Goal: Information Seeking & Learning: Compare options

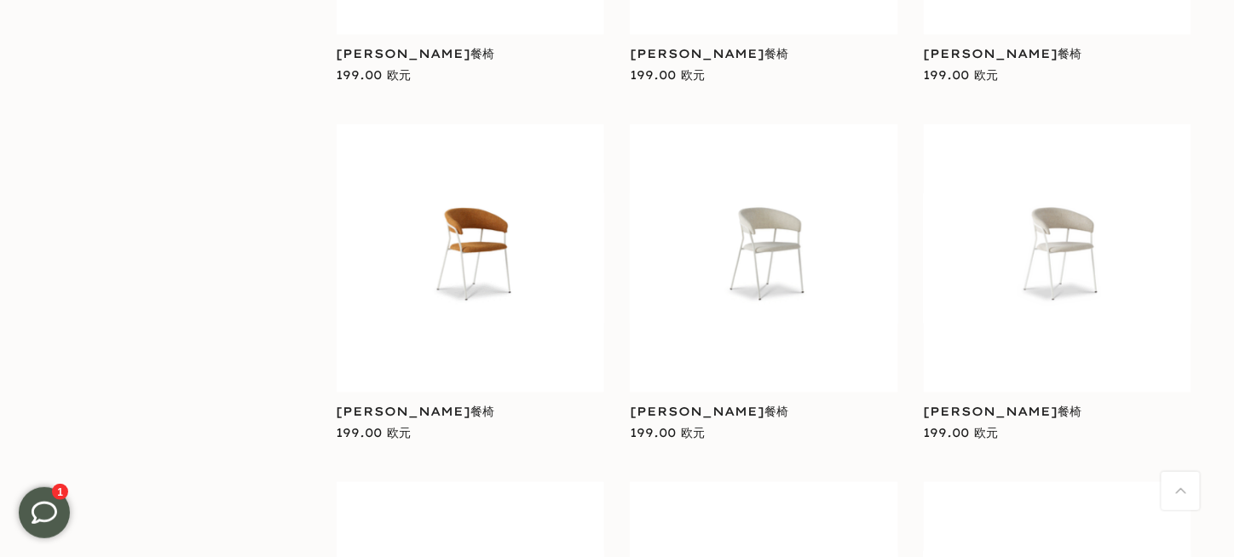
scroll to position [2769, 0]
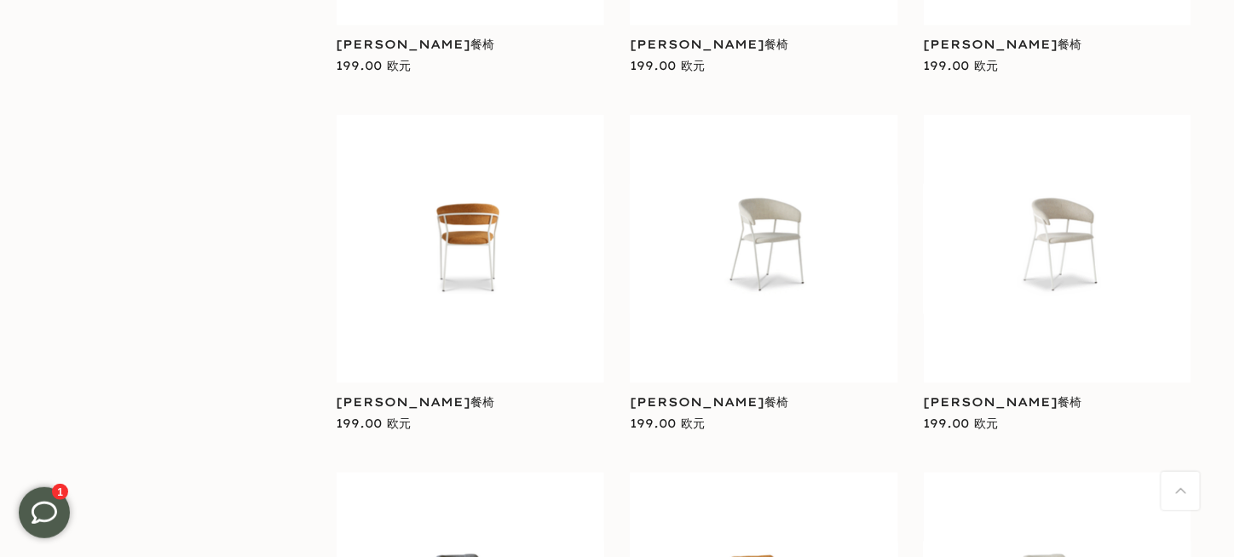
click at [454, 204] on img at bounding box center [471, 249] width 268 height 131
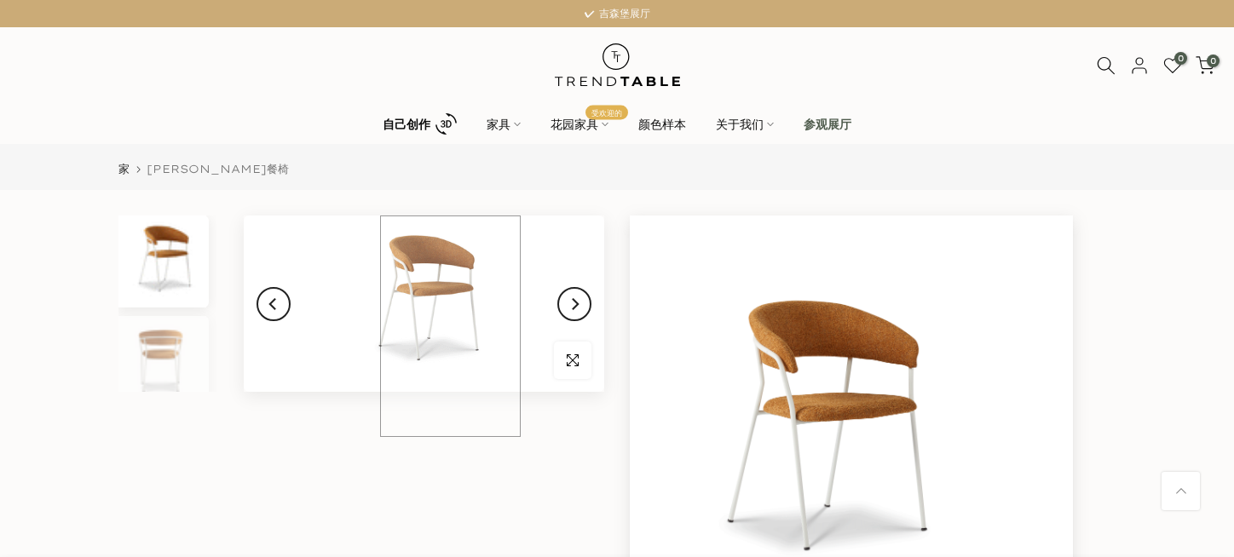
scroll to position [170, 0]
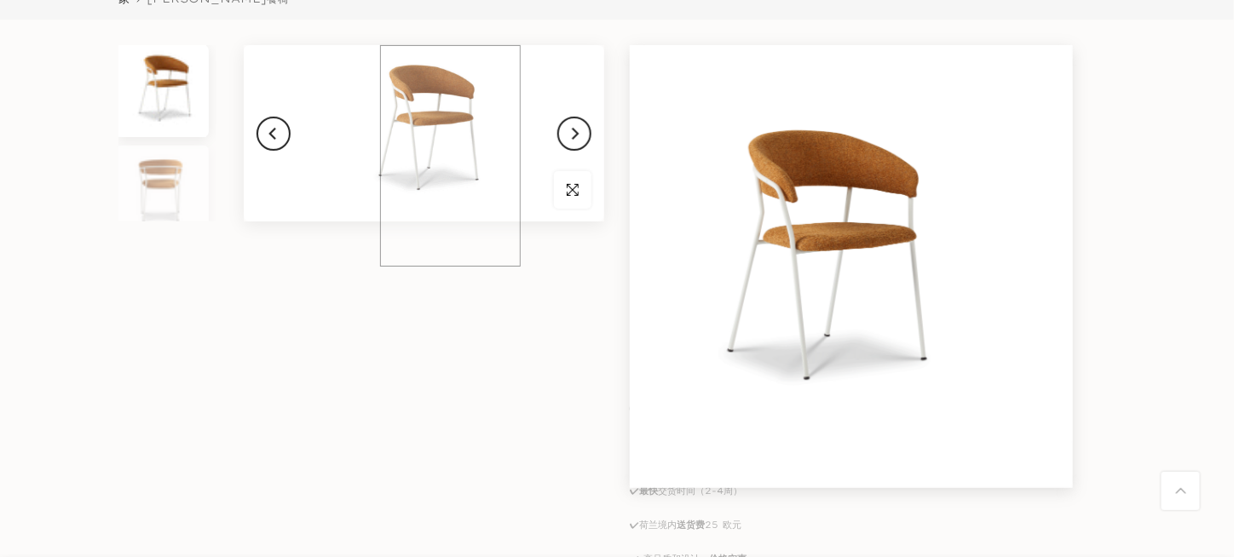
click at [450, 126] on img at bounding box center [424, 133] width 361 height 176
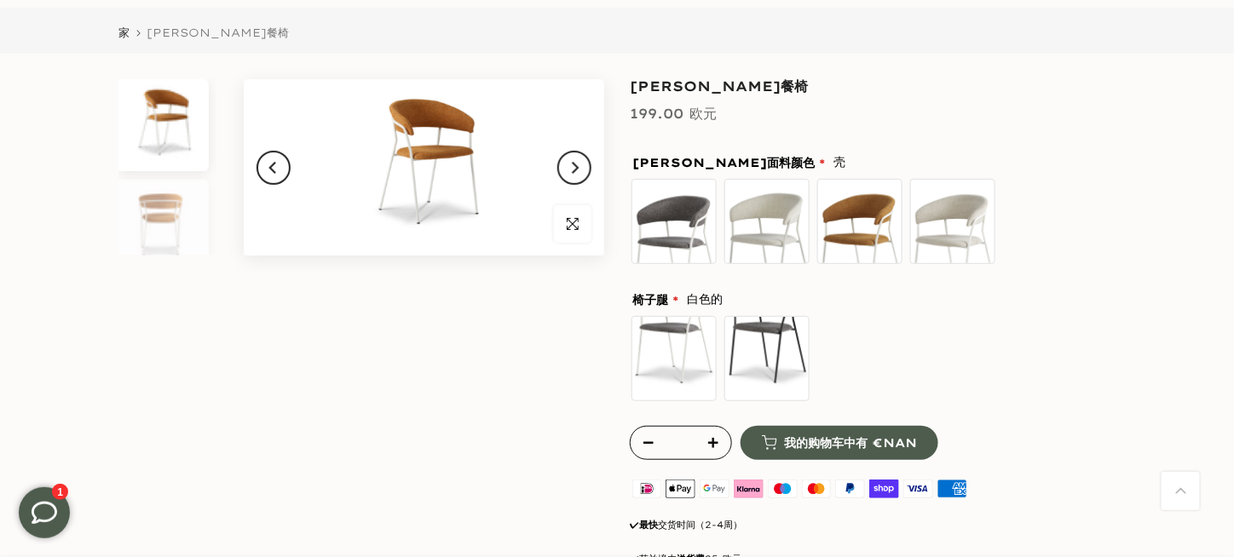
scroll to position [0, 0]
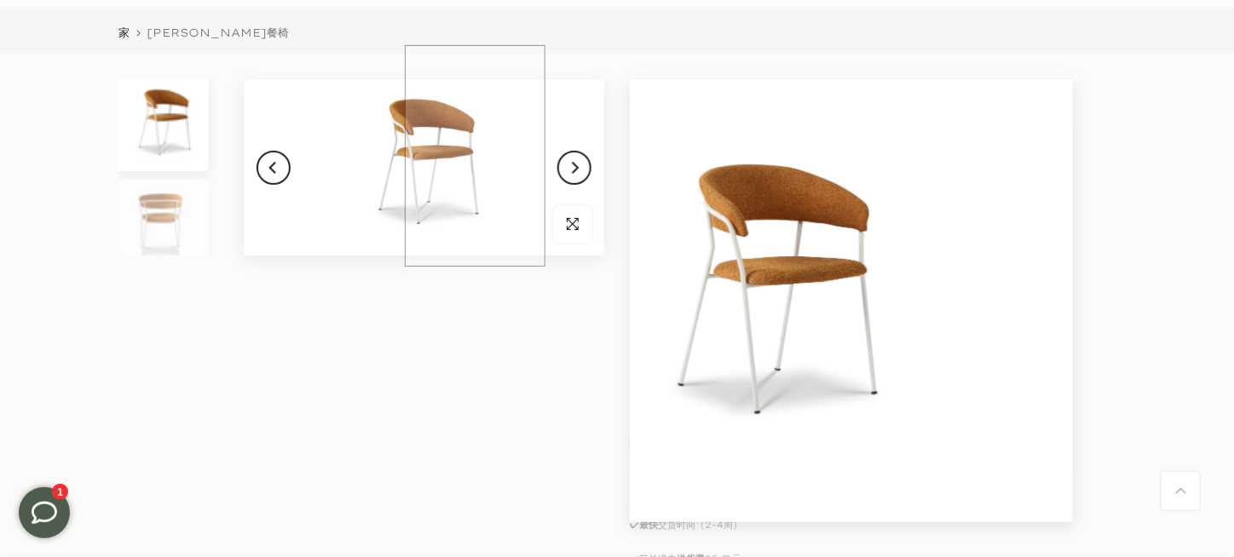
click at [475, 100] on img at bounding box center [424, 167] width 361 height 176
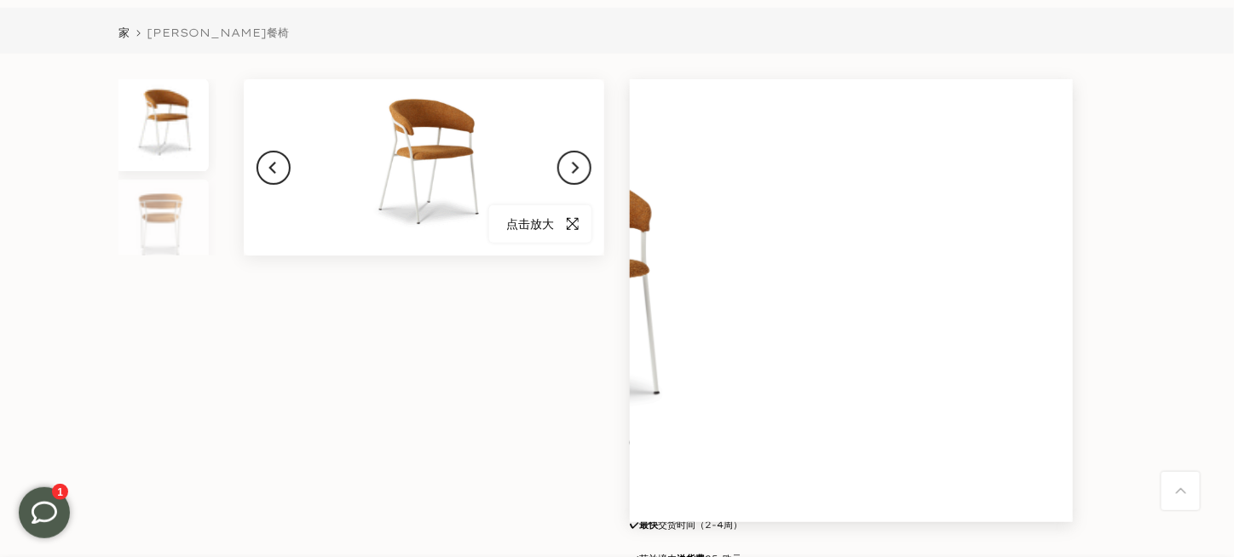
click at [591, 205] on span "button" at bounding box center [573, 224] width 38 height 38
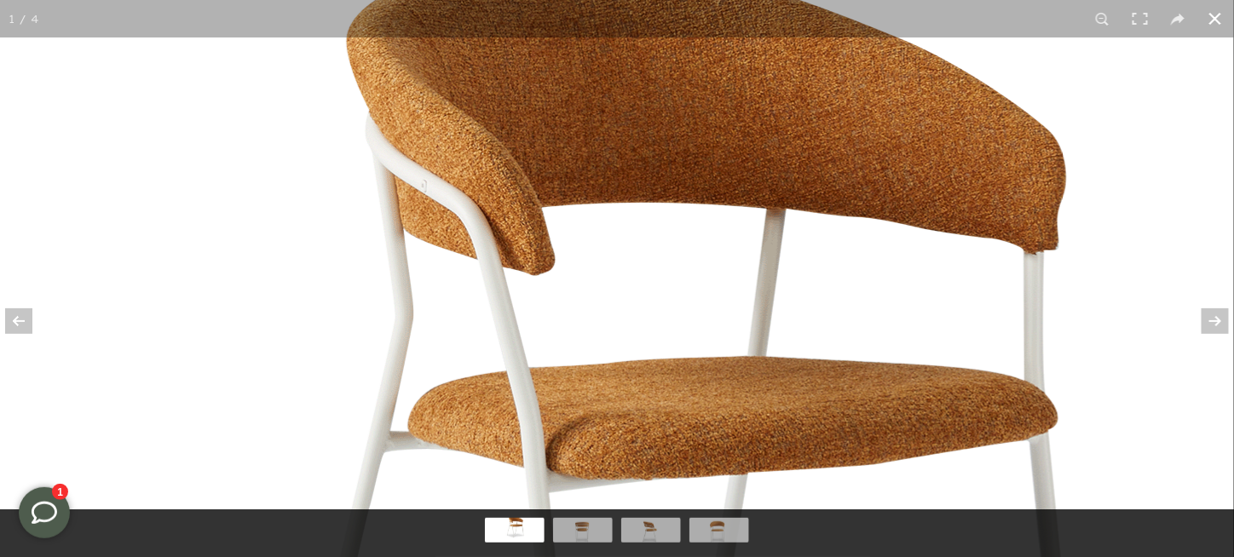
click at [1220, 18] on button at bounding box center [1216, 19] width 38 height 38
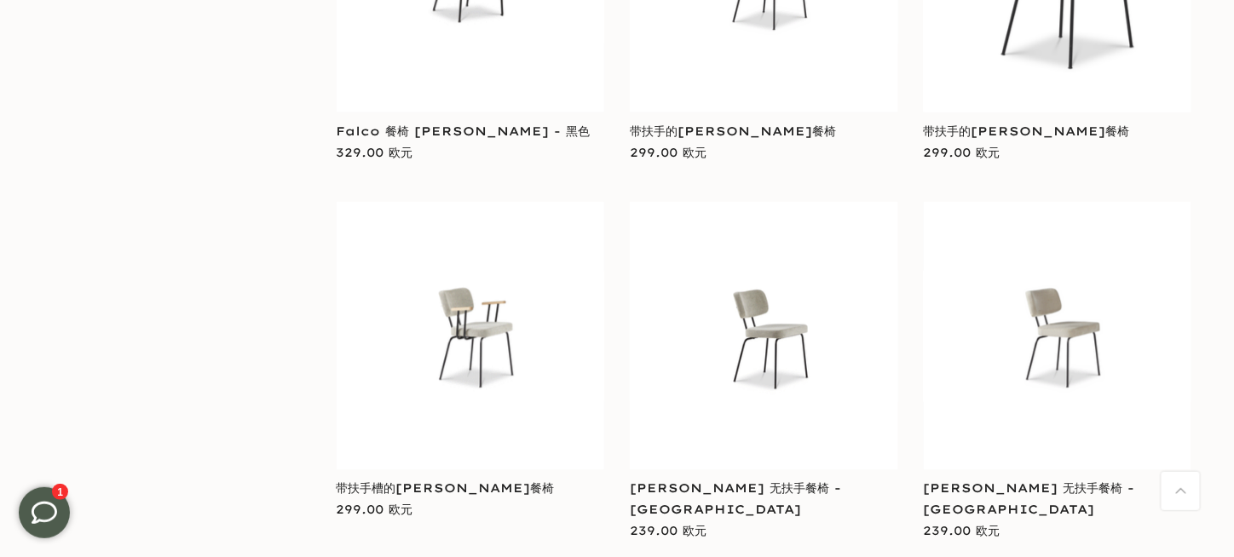
scroll to position [5198, 0]
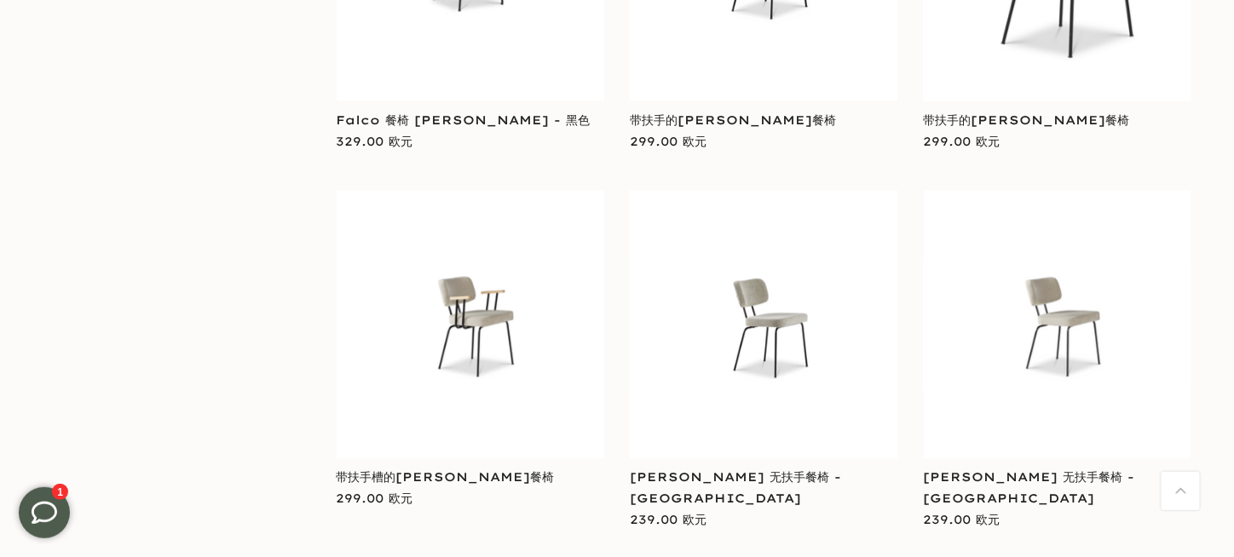
click at [479, 292] on img at bounding box center [471, 325] width 268 height 131
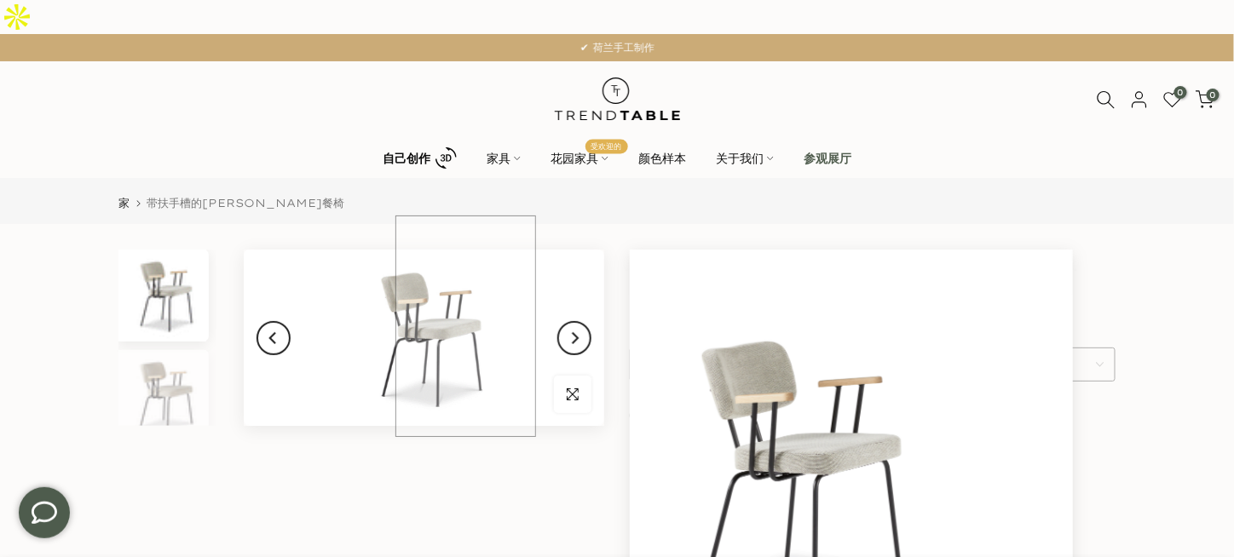
click at [465, 291] on img at bounding box center [424, 338] width 361 height 176
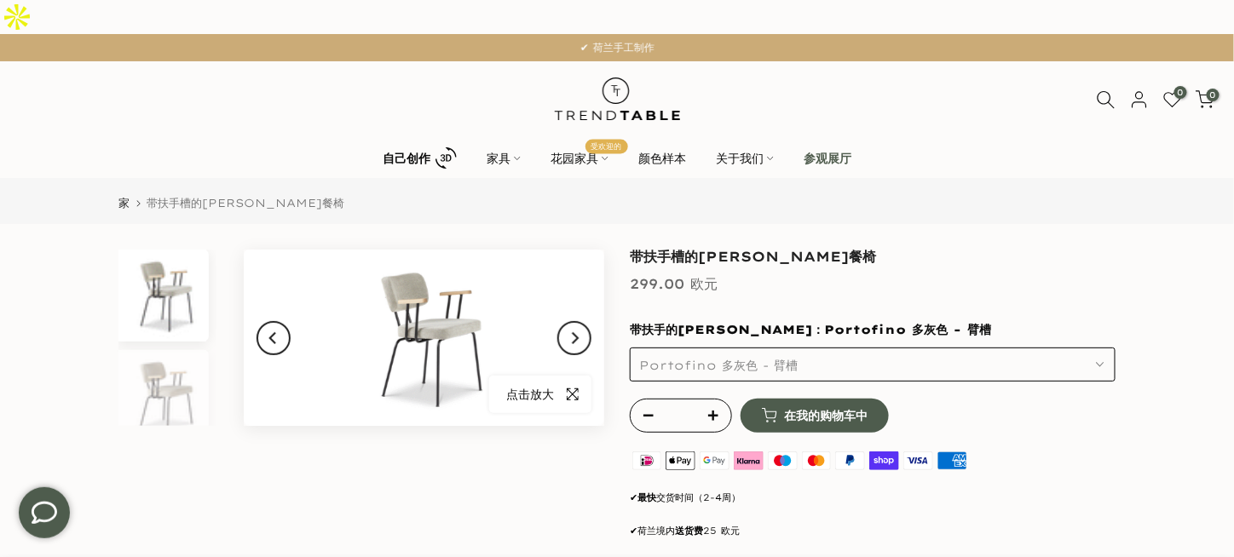
click at [579, 388] on icon "button" at bounding box center [573, 395] width 12 height 14
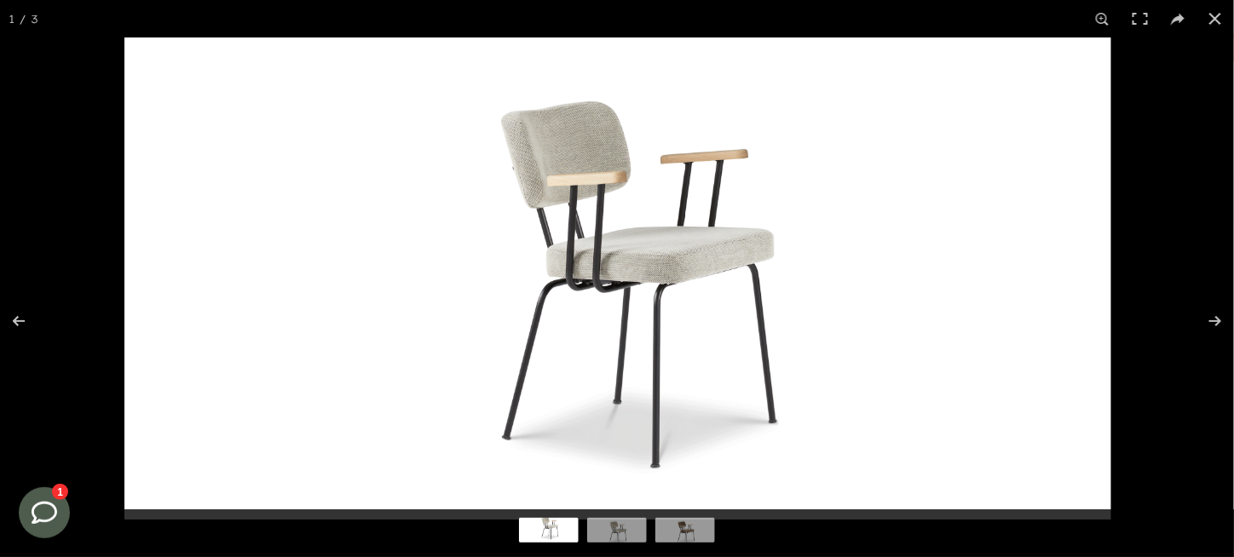
click at [557, 140] on img at bounding box center [617, 279] width 987 height 482
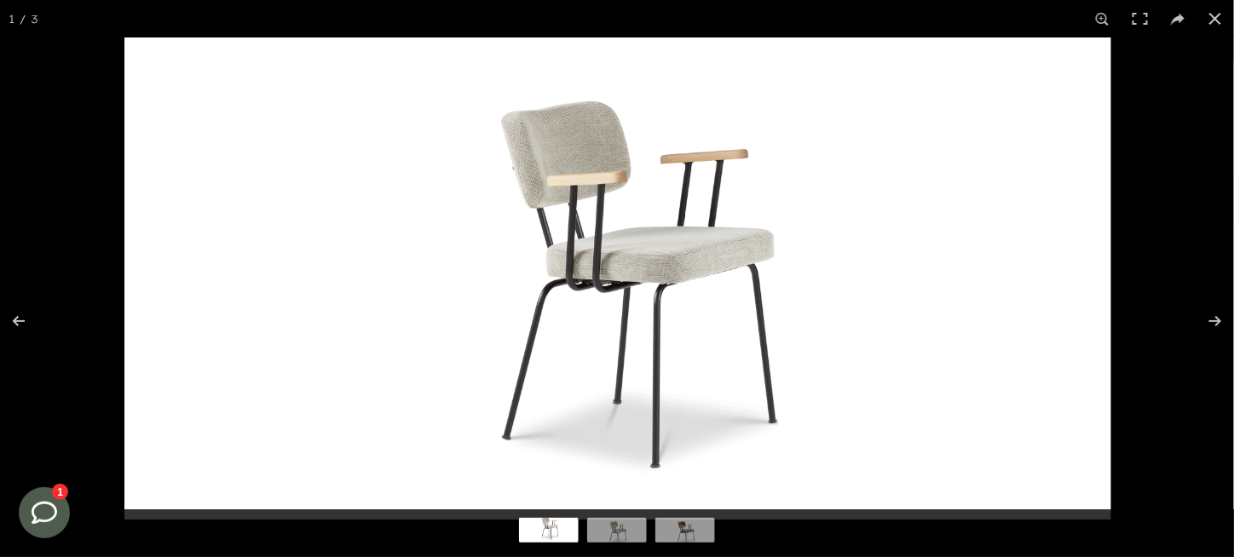
click at [684, 175] on img at bounding box center [617, 279] width 987 height 482
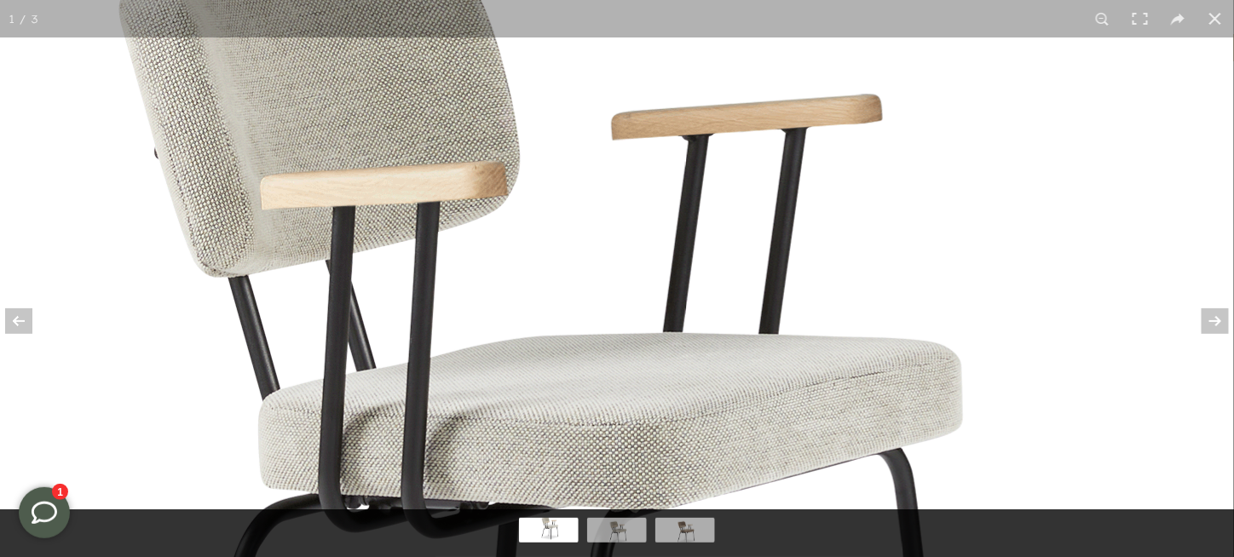
click at [684, 175] on img at bounding box center [478, 495] width 3051 height 1492
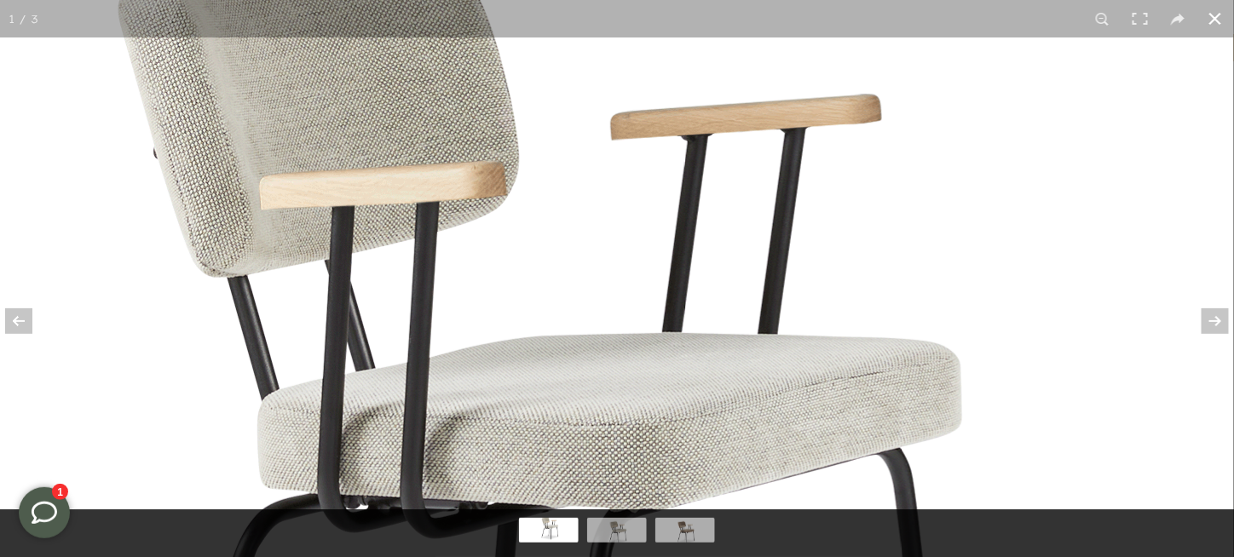
click at [1215, 12] on button at bounding box center [1216, 19] width 38 height 38
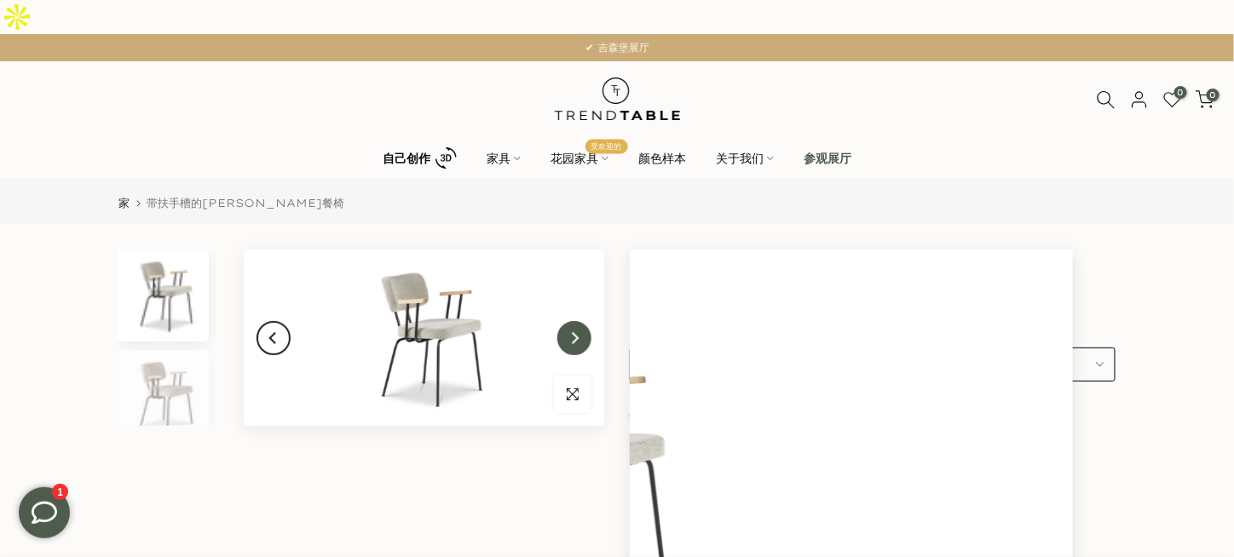
click at [580, 332] on icon "下一个" at bounding box center [574, 339] width 12 height 14
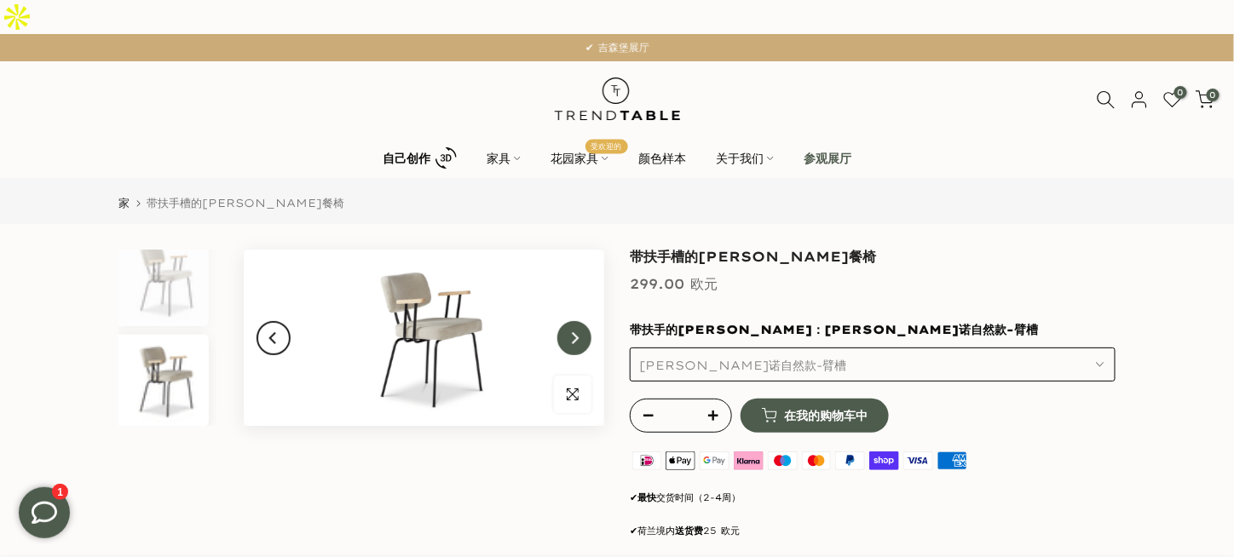
click at [580, 332] on icon "下一个" at bounding box center [574, 339] width 12 height 14
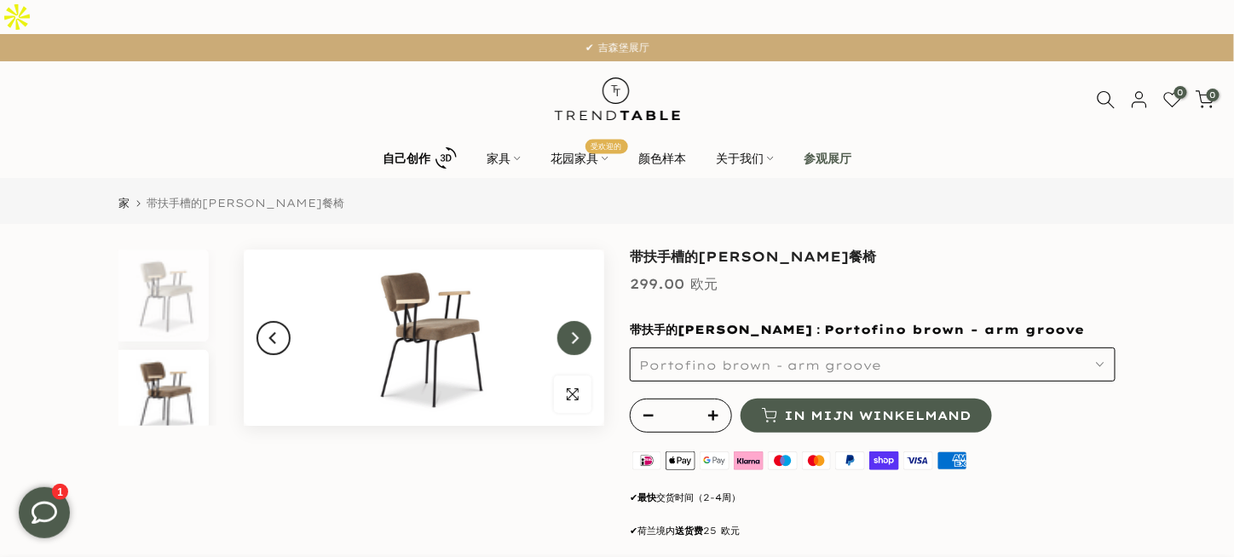
scroll to position [116, 0]
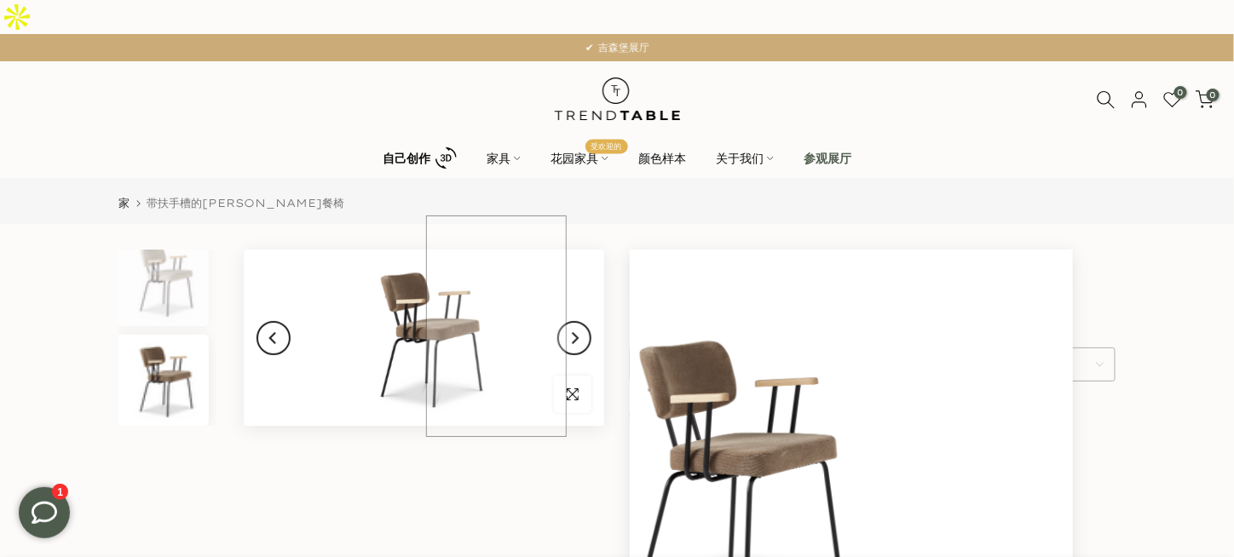
click at [496, 296] on img at bounding box center [424, 338] width 361 height 176
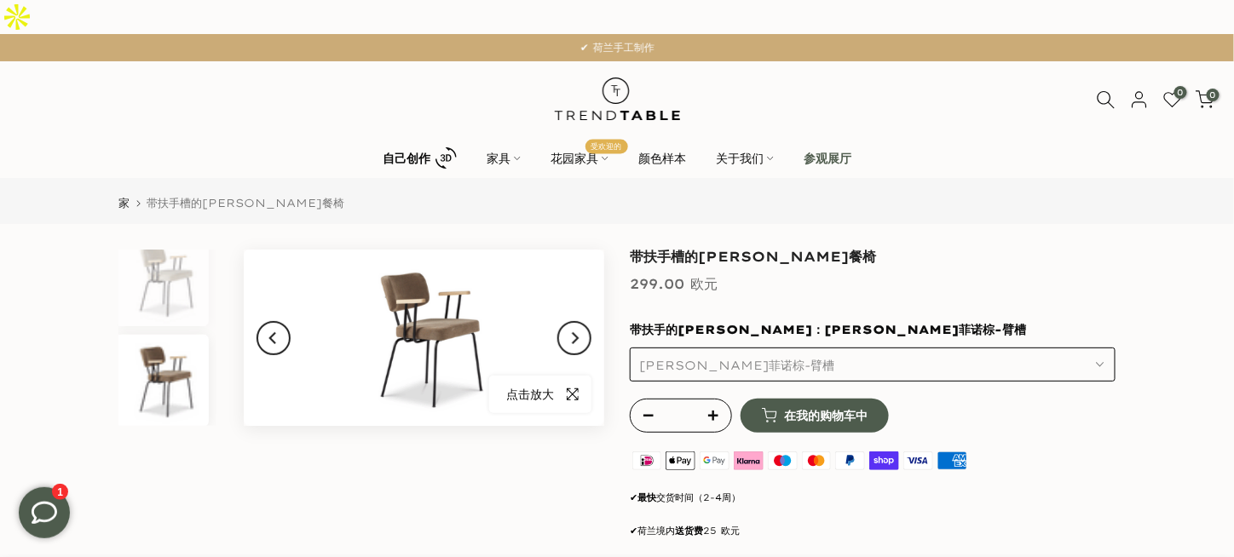
click at [591, 376] on span "button" at bounding box center [573, 395] width 38 height 38
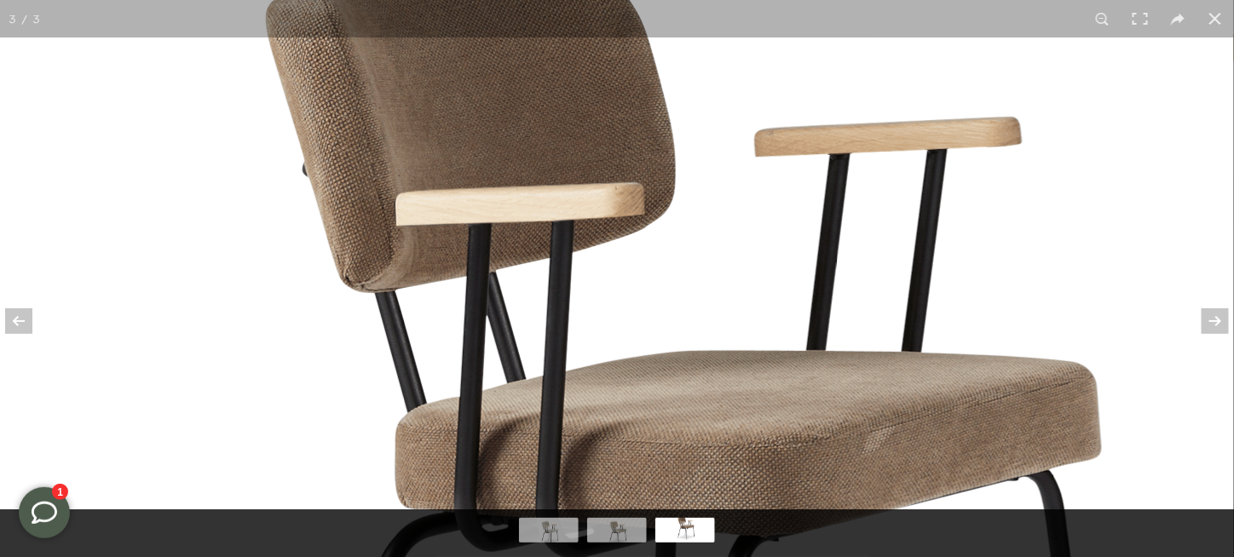
click at [1071, 182] on img at bounding box center [629, 512] width 3051 height 1492
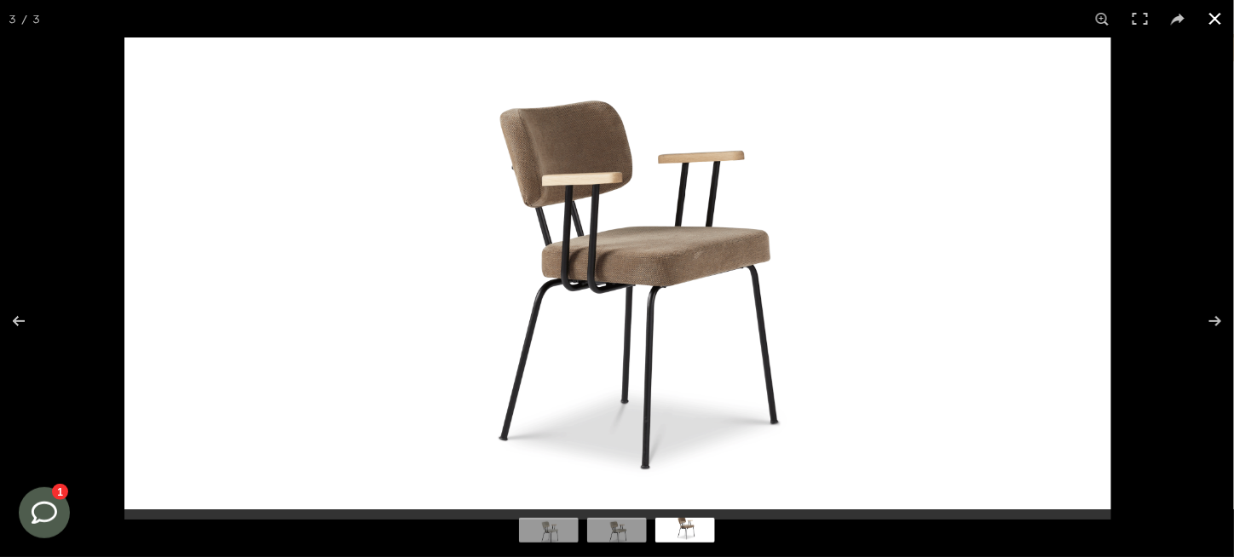
click at [1222, 14] on button at bounding box center [1216, 19] width 38 height 38
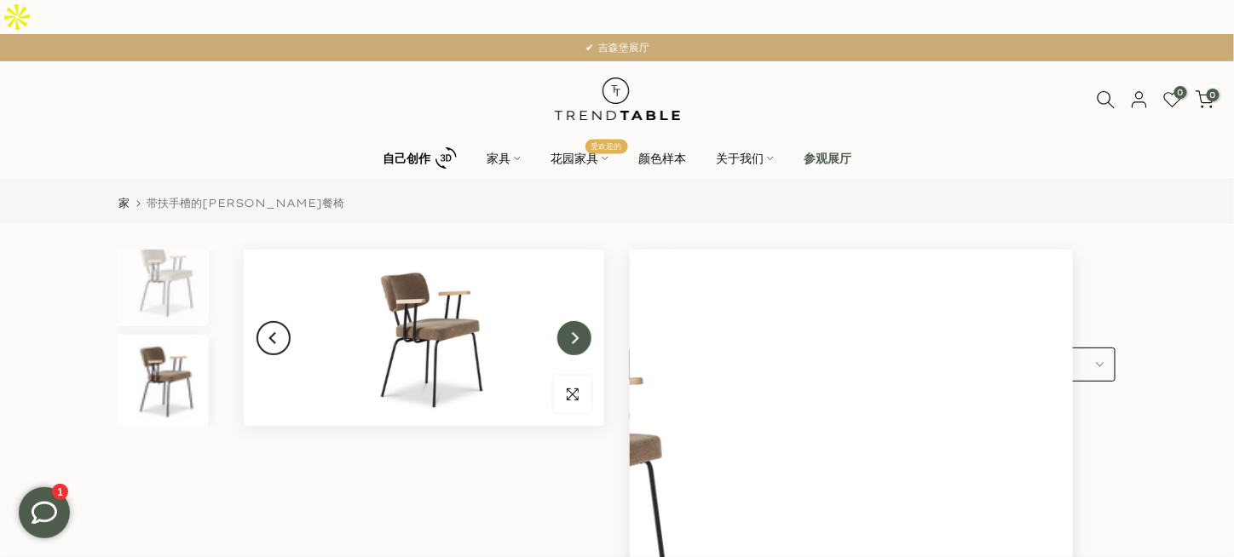
click at [591, 321] on button "下一个" at bounding box center [574, 338] width 34 height 34
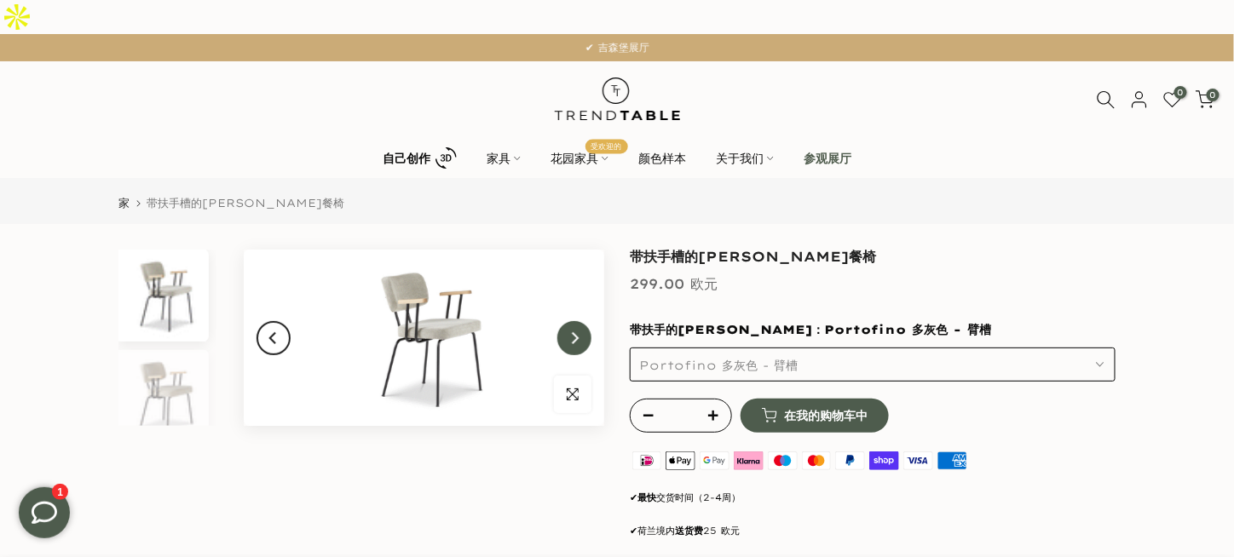
click at [580, 332] on icon "下一个" at bounding box center [574, 339] width 12 height 14
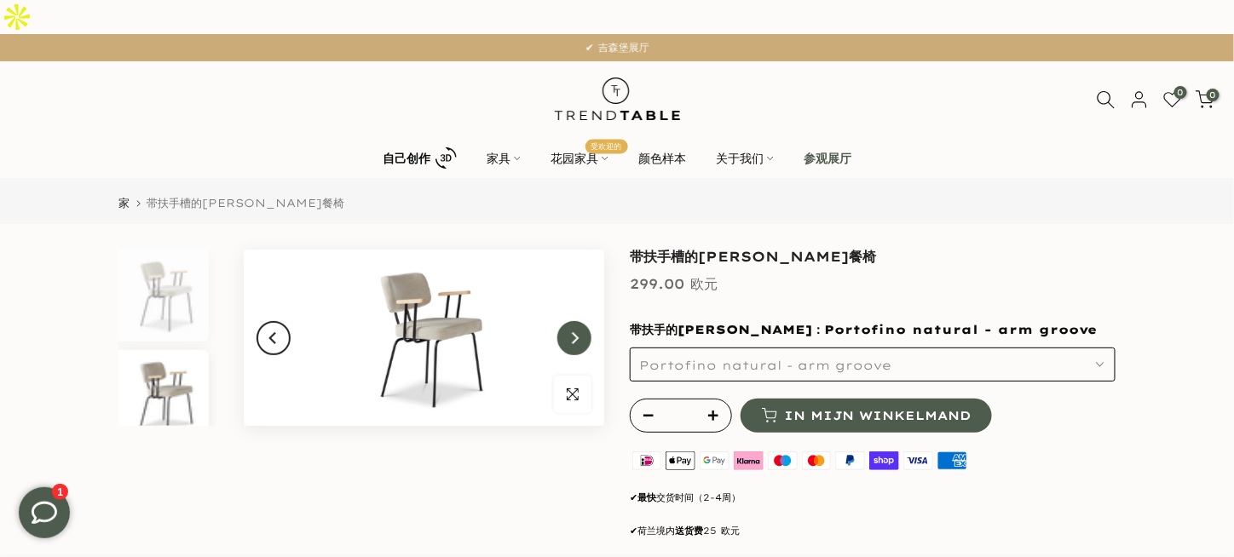
scroll to position [15, 0]
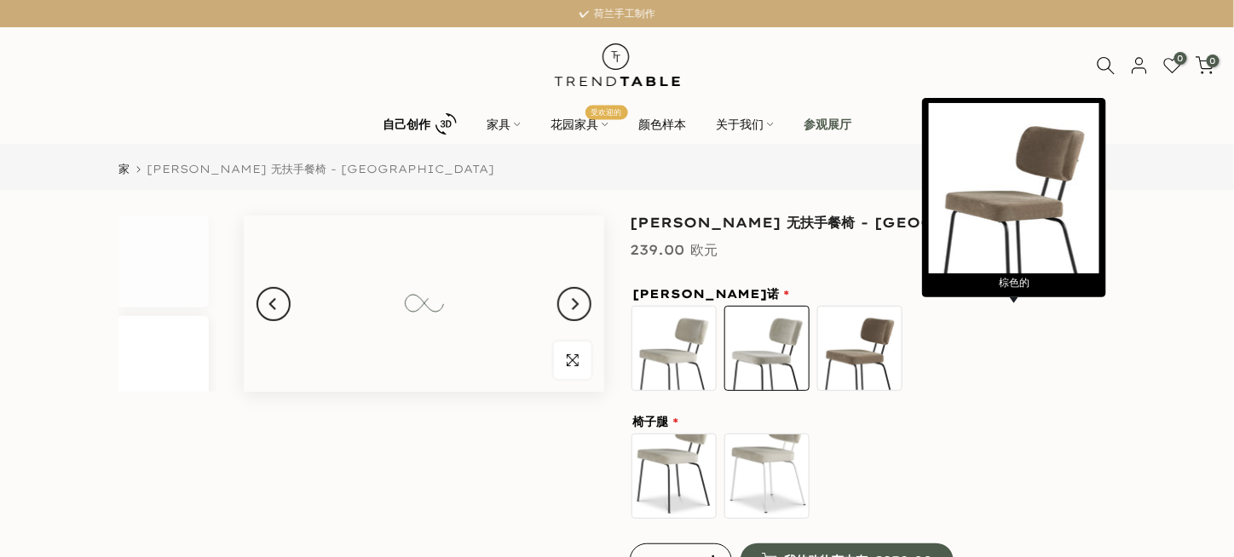
scroll to position [15, 0]
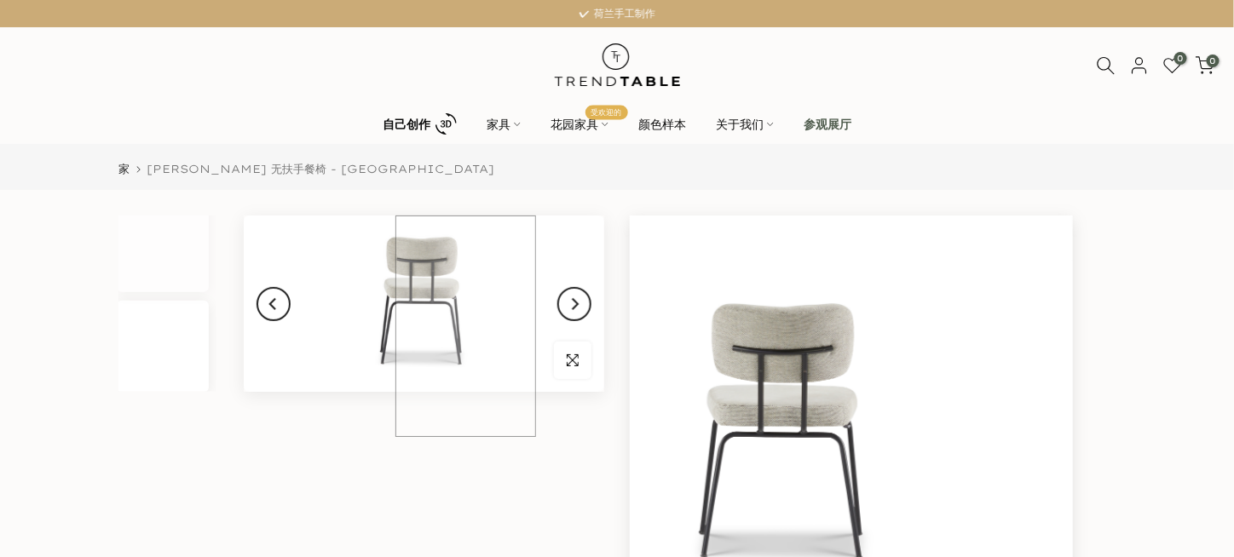
click at [465, 300] on img at bounding box center [424, 304] width 361 height 176
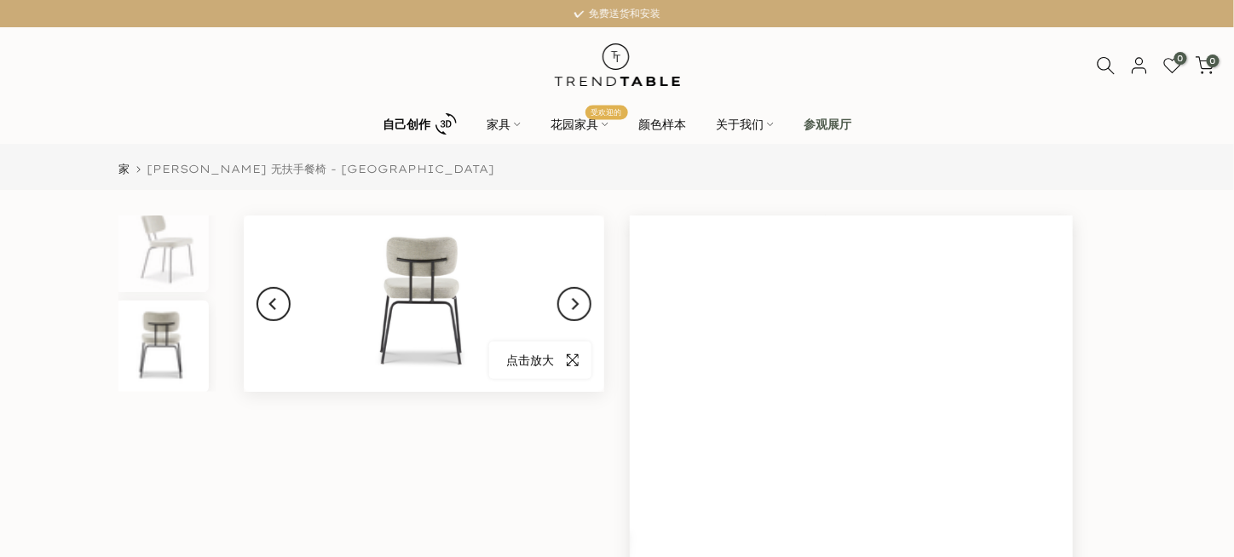
click at [579, 361] on icon "button" at bounding box center [573, 361] width 12 height 14
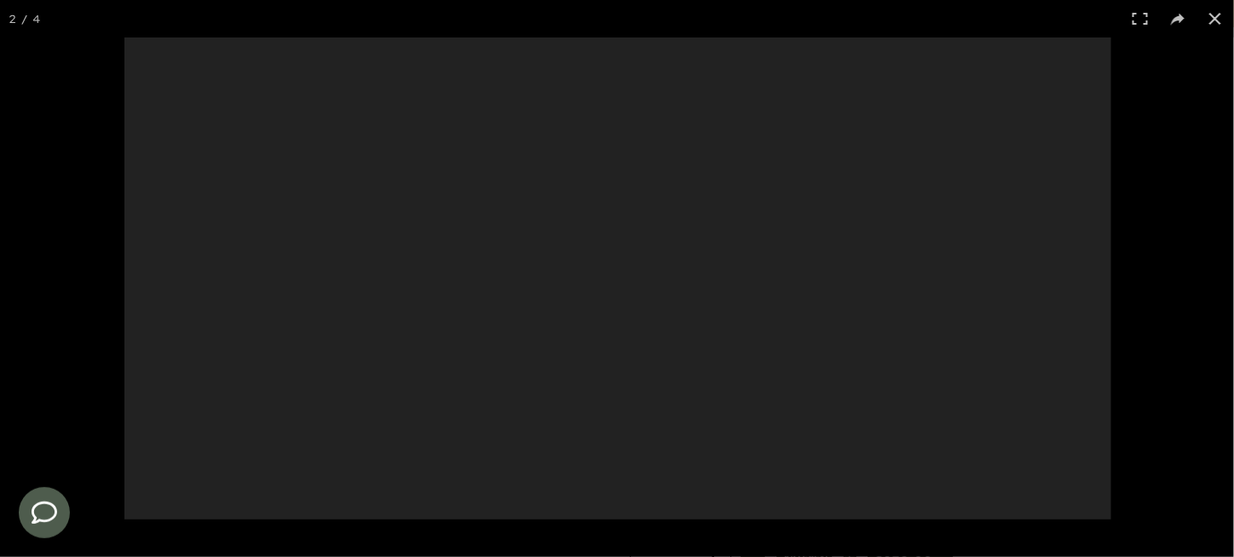
scroll to position [0, 0]
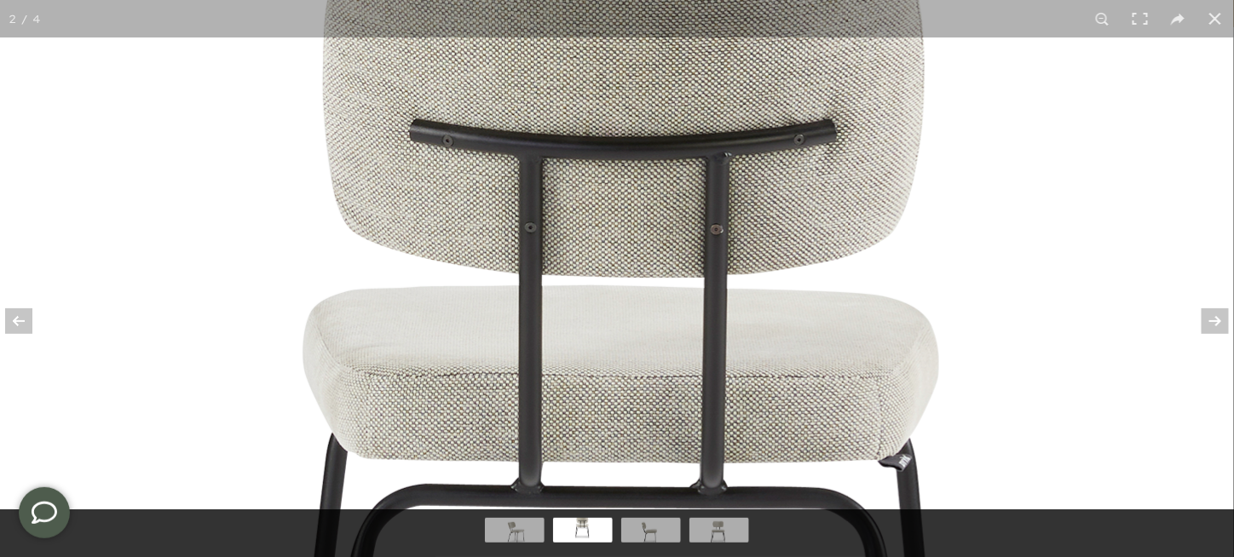
click at [1070, 266] on img at bounding box center [640, 507] width 3051 height 1492
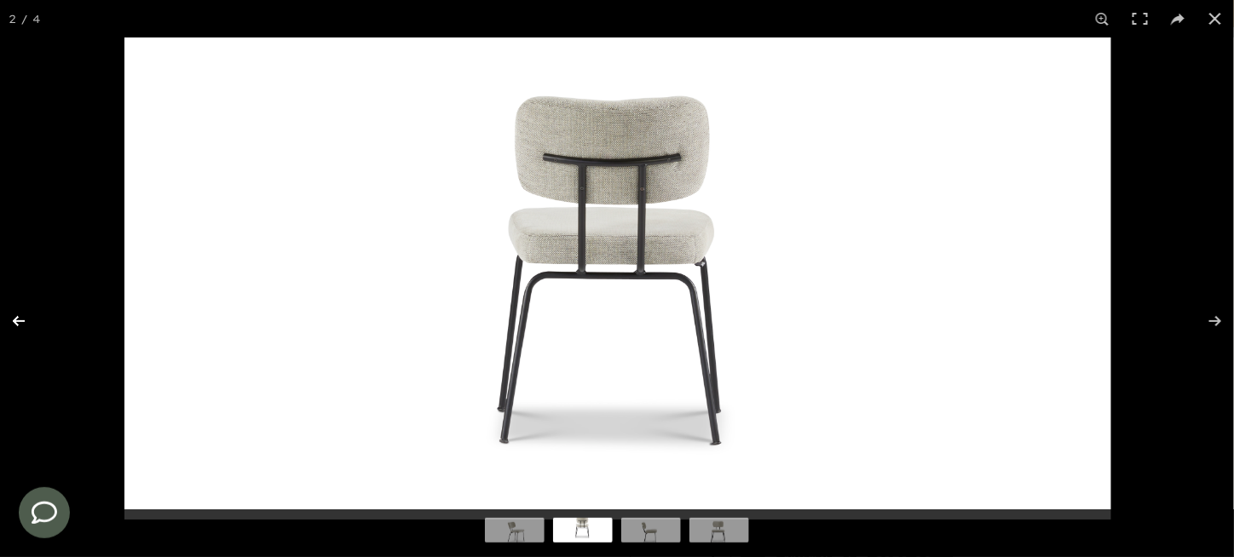
click at [21, 318] on button at bounding box center [30, 321] width 60 height 85
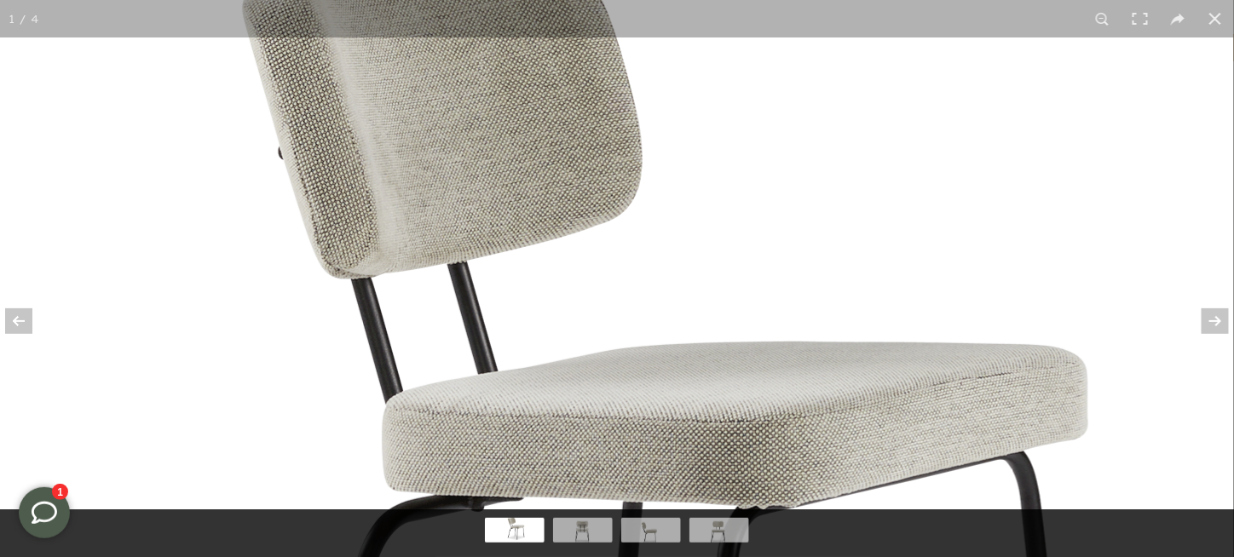
click at [1113, 157] on img at bounding box center [588, 478] width 3051 height 1492
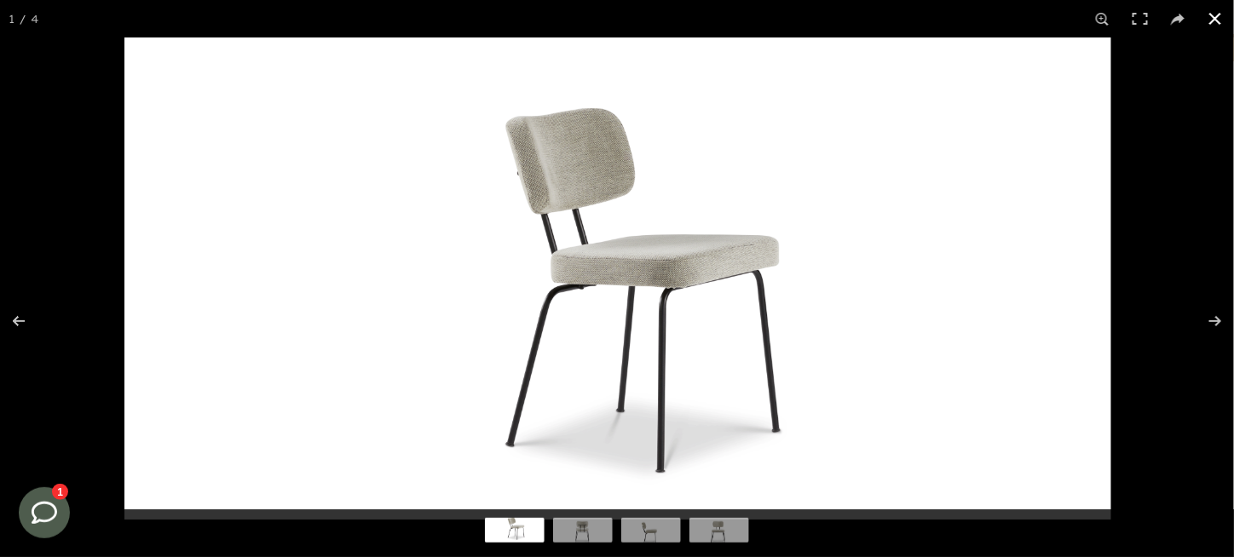
click at [1215, 20] on button at bounding box center [1216, 19] width 38 height 38
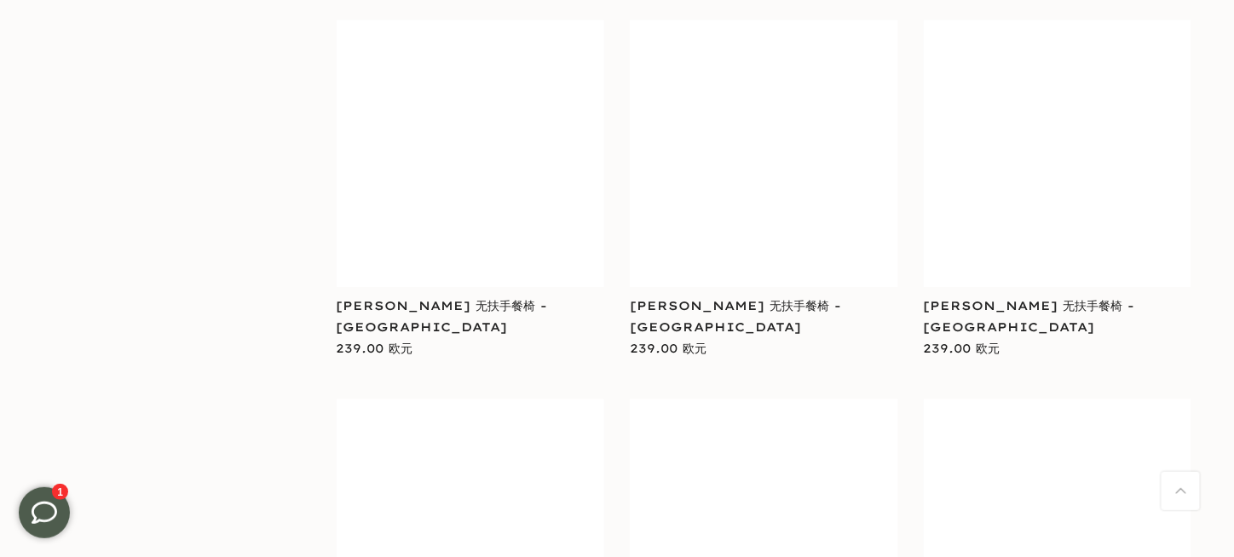
scroll to position [5796, 0]
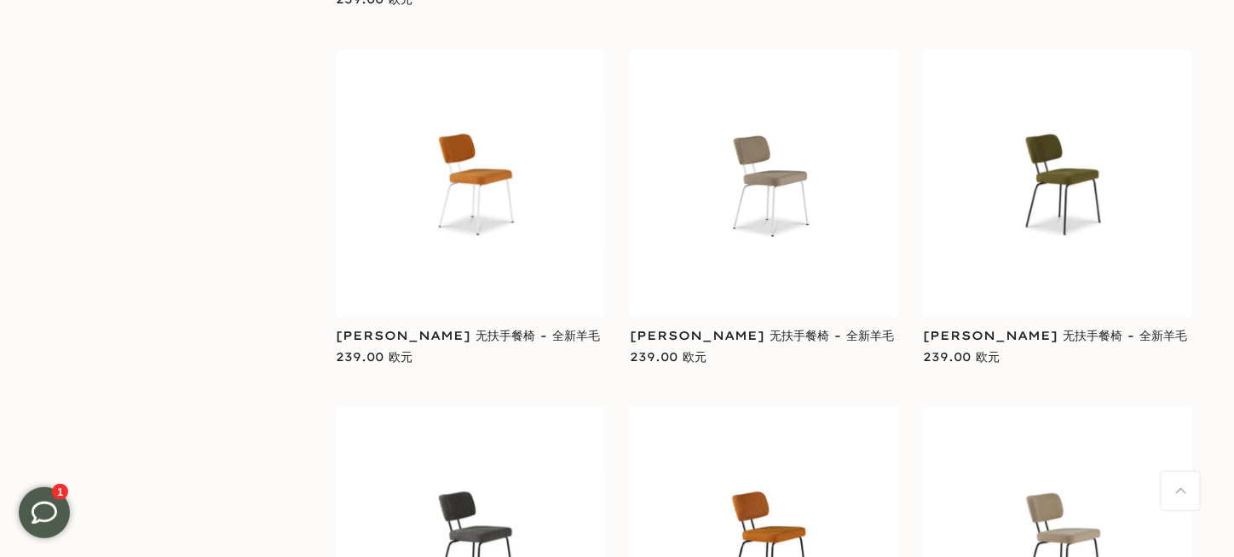
scroll to position [6477, 0]
click at [1077, 118] on img at bounding box center [1058, 183] width 268 height 131
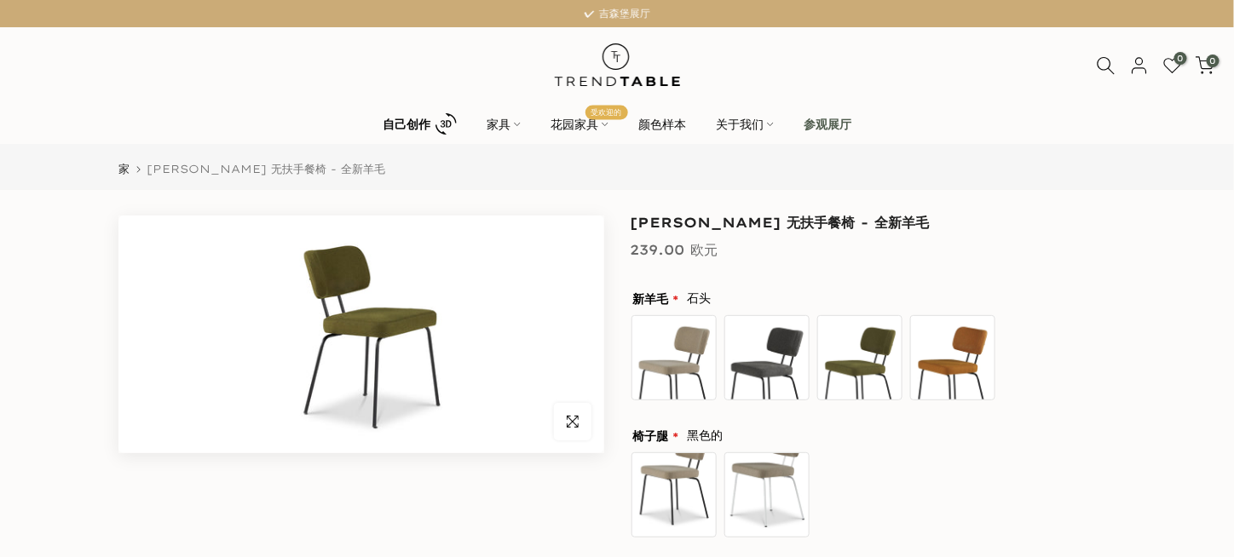
drag, startPoint x: 417, startPoint y: 326, endPoint x: 495, endPoint y: 349, distance: 81.7
click at [416, 325] on img at bounding box center [361, 335] width 486 height 238
click at [591, 424] on span "button" at bounding box center [573, 422] width 38 height 38
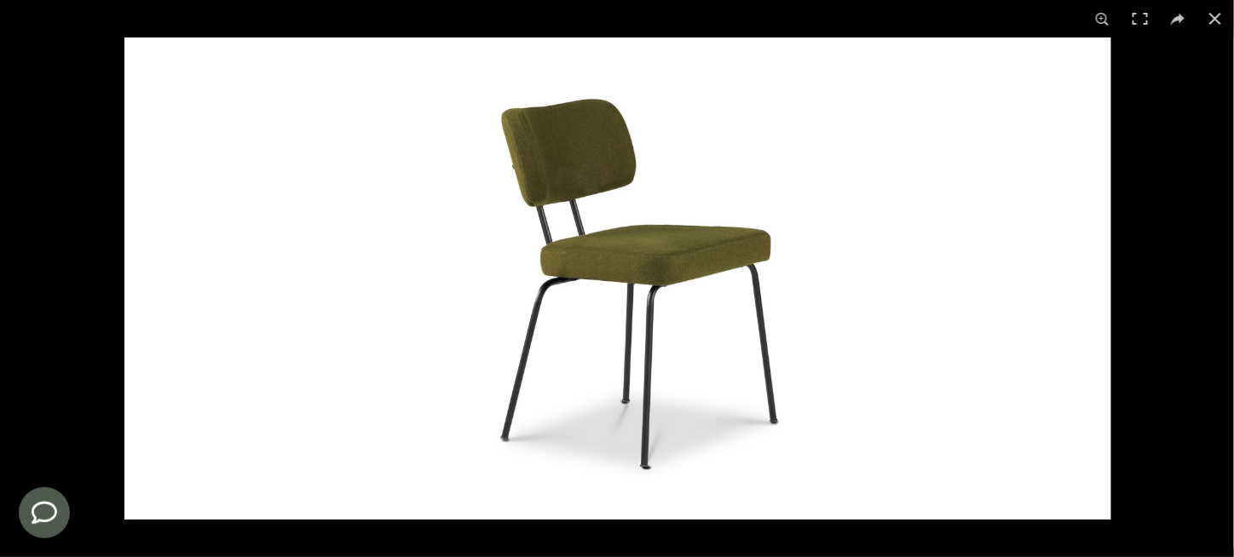
click at [615, 205] on img at bounding box center [617, 279] width 987 height 482
click at [1210, 11] on button at bounding box center [1216, 19] width 38 height 38
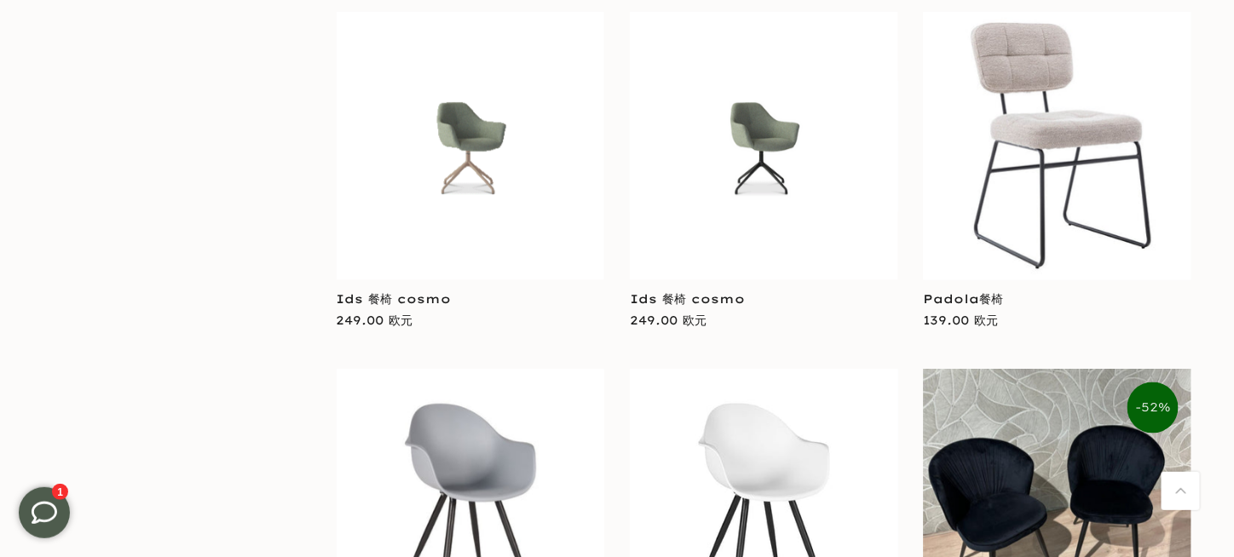
scroll to position [7026, 0]
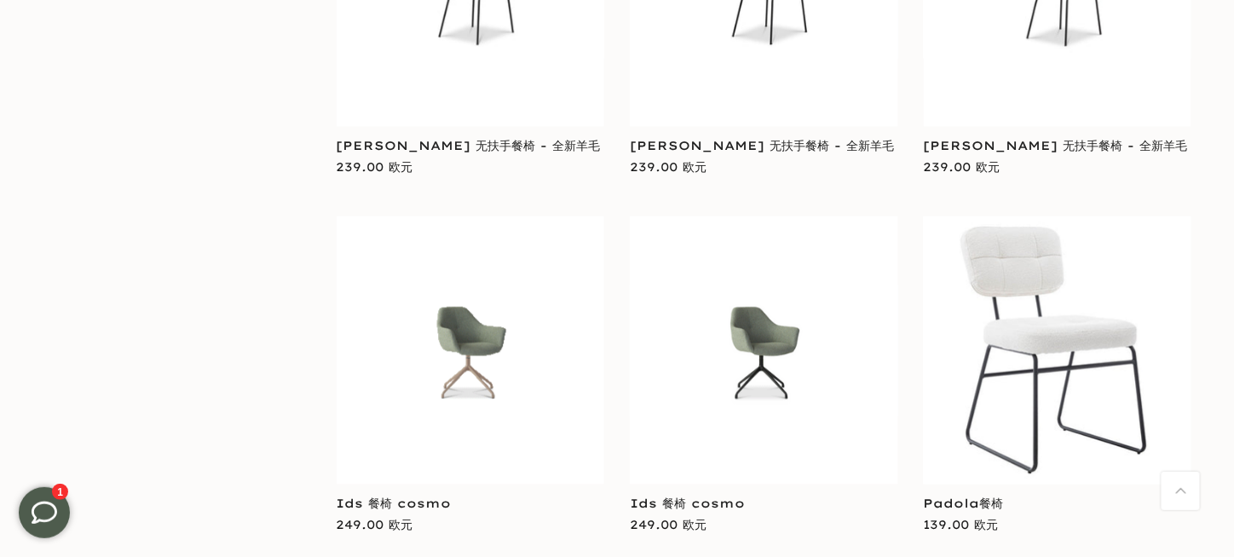
click at [1042, 284] on img at bounding box center [1058, 350] width 268 height 268
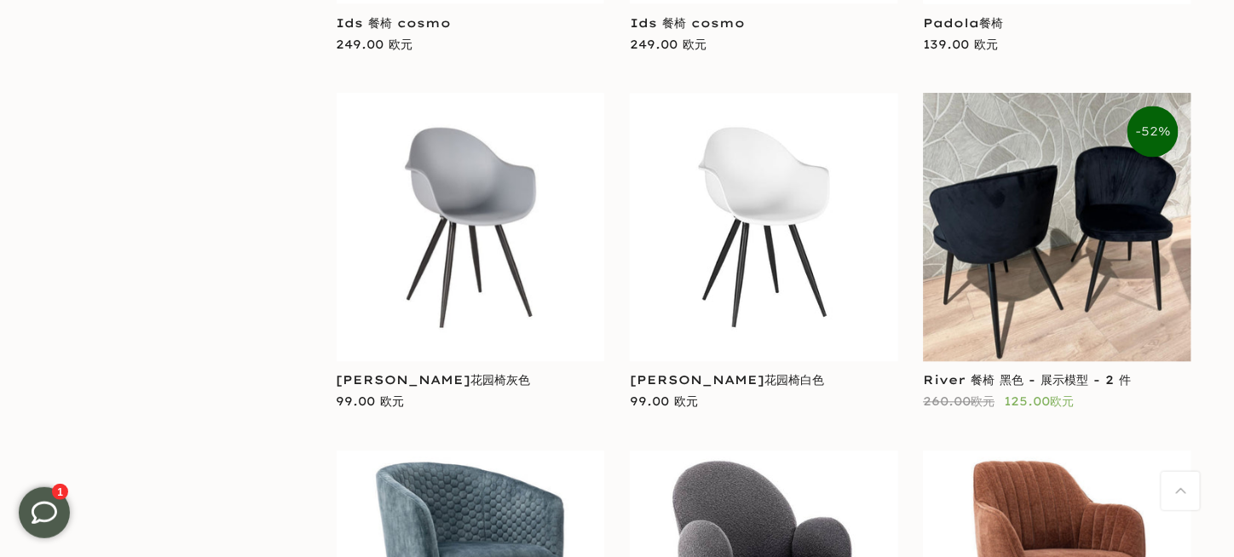
scroll to position [7538, 0]
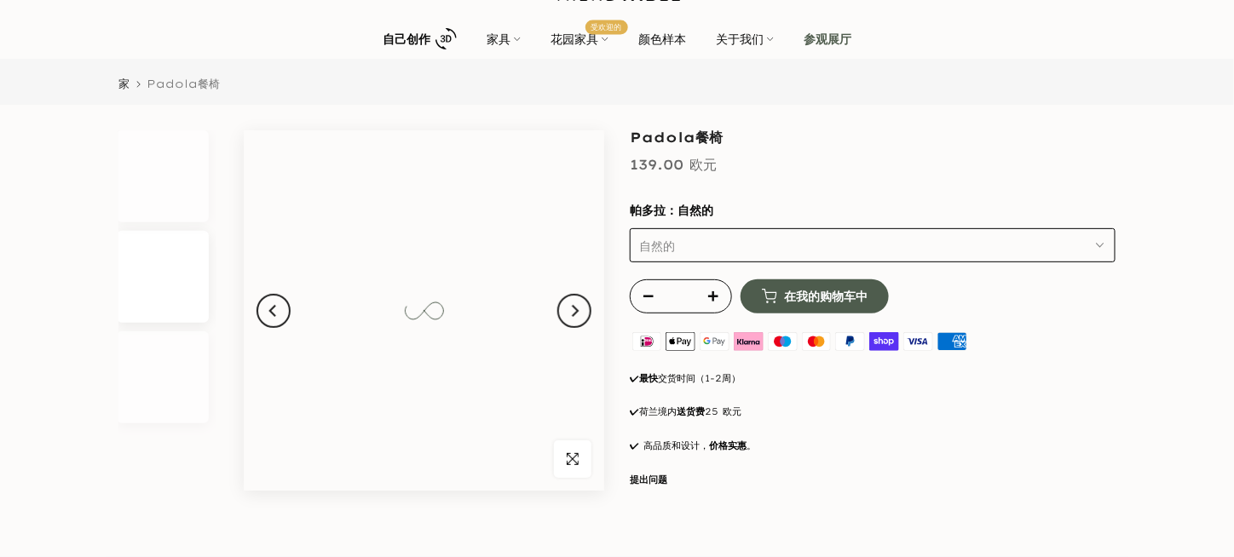
scroll to position [85, 0]
click at [494, 262] on img at bounding box center [424, 310] width 361 height 361
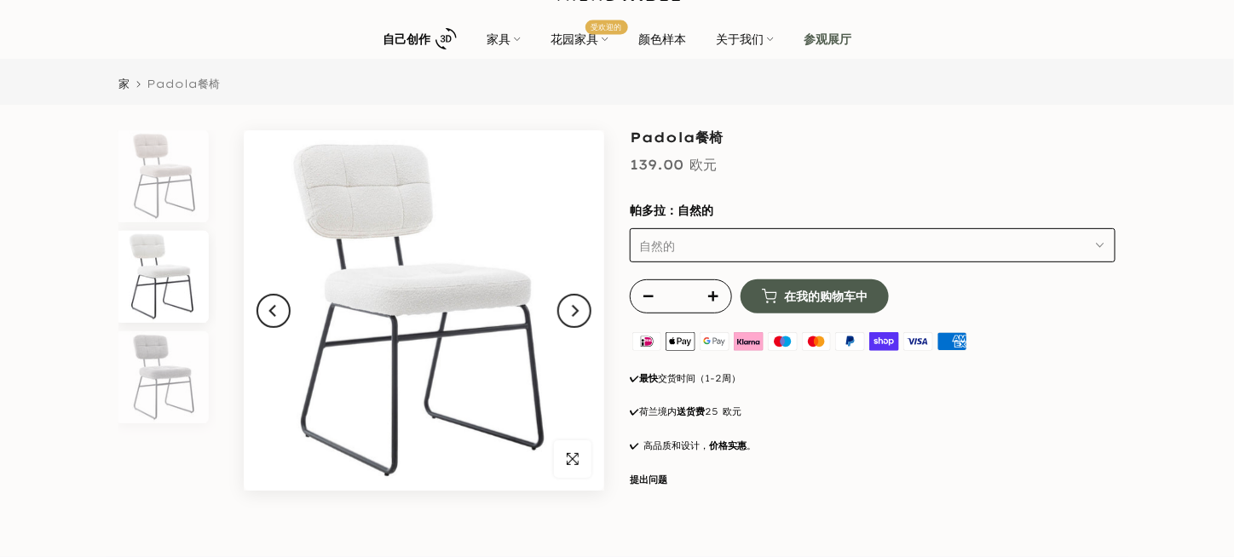
click at [486, 263] on img at bounding box center [424, 310] width 361 height 361
click at [203, 185] on img at bounding box center [162, 176] width 88 height 92
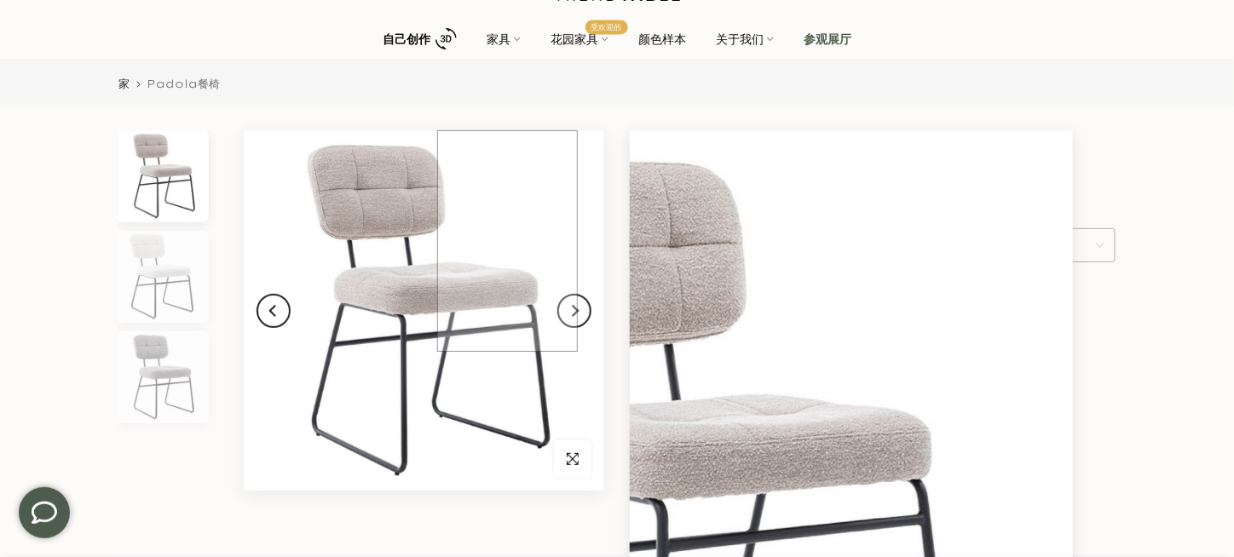
click at [507, 241] on img at bounding box center [424, 310] width 361 height 361
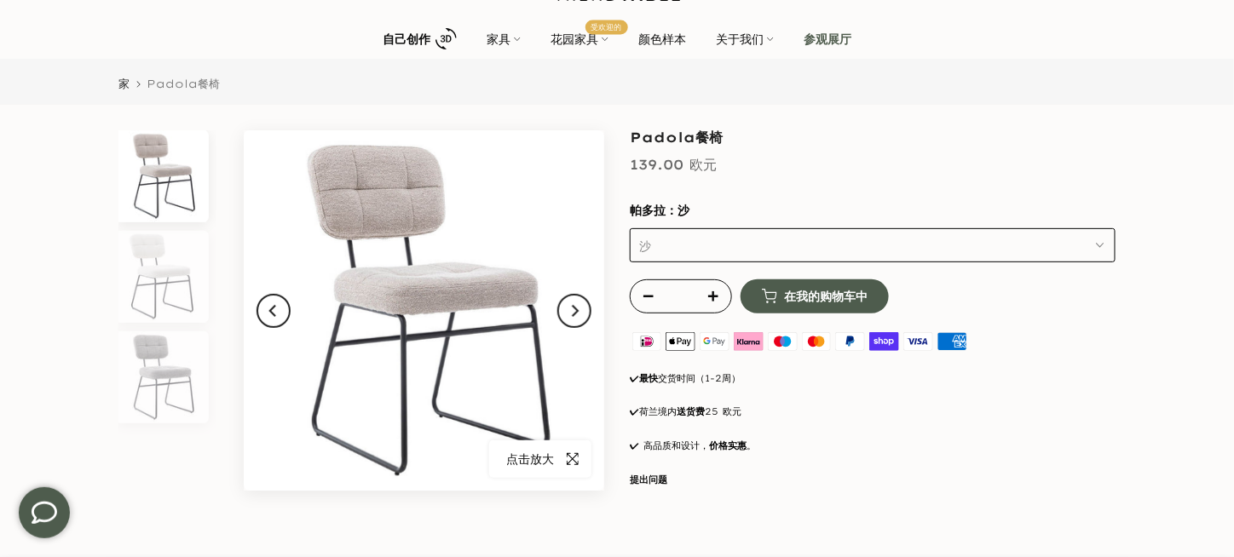
click at [579, 458] on icon "button" at bounding box center [573, 460] width 12 height 14
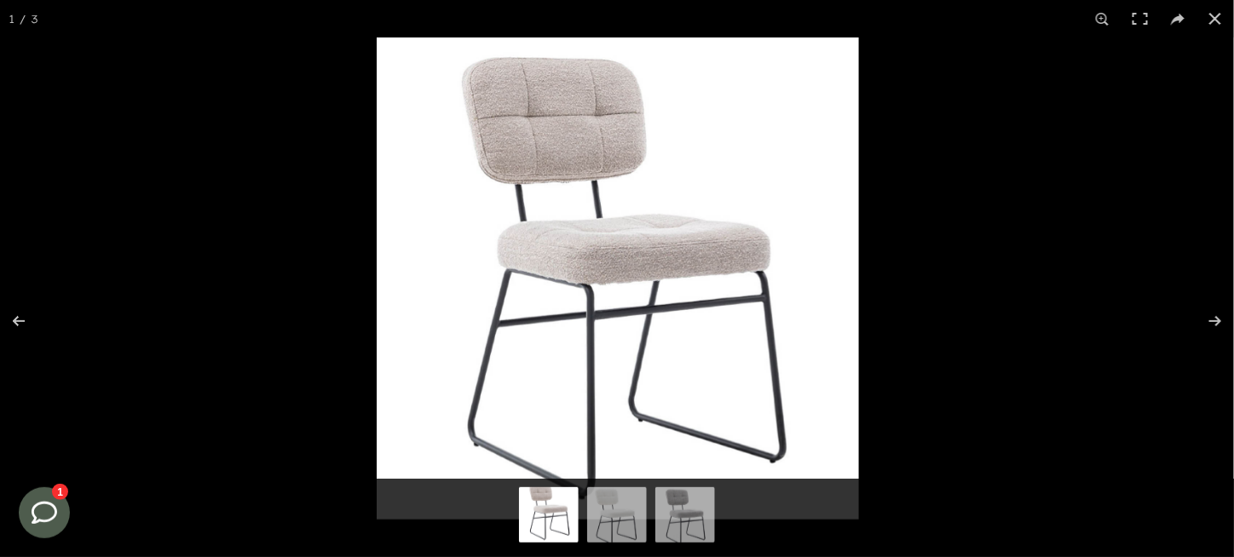
click at [1086, 101] on div at bounding box center [994, 316] width 1234 height 557
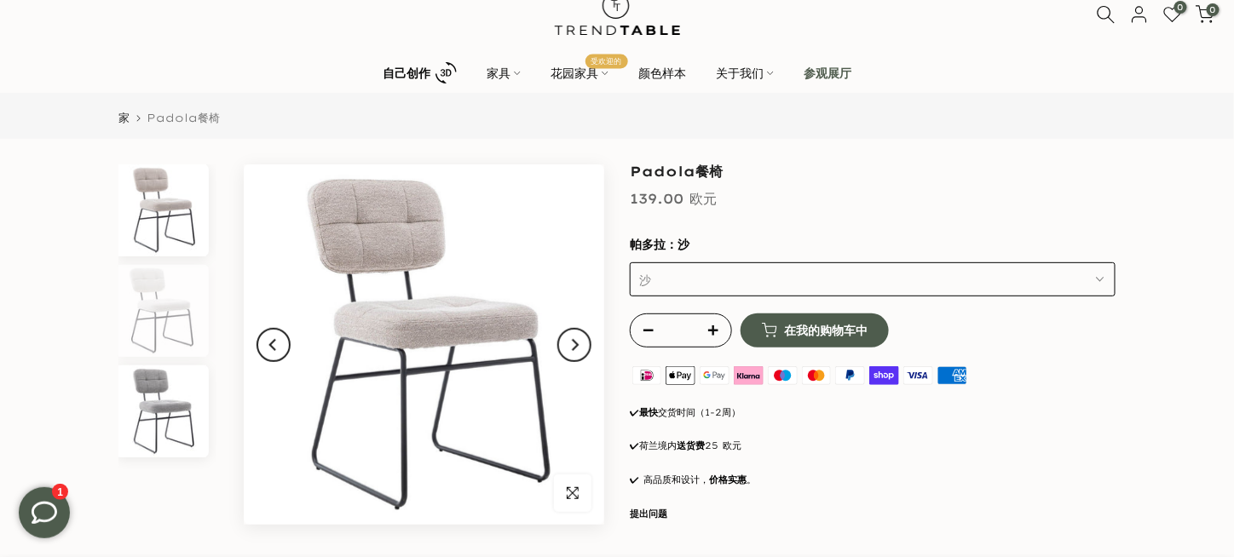
click at [206, 386] on img at bounding box center [162, 412] width 88 height 92
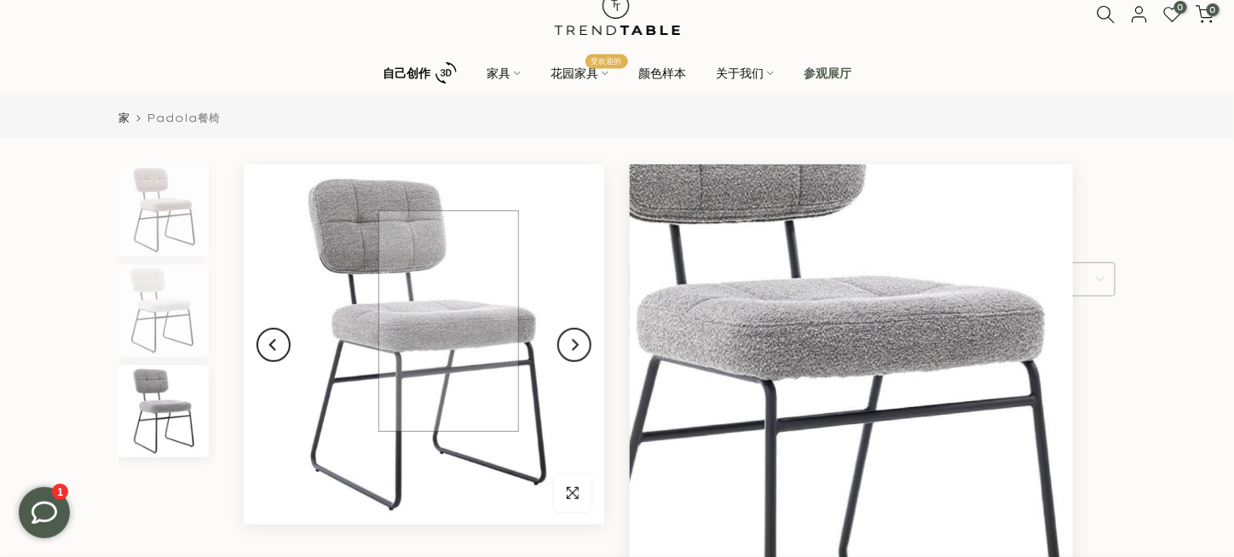
click at [448, 321] on img at bounding box center [424, 344] width 361 height 361
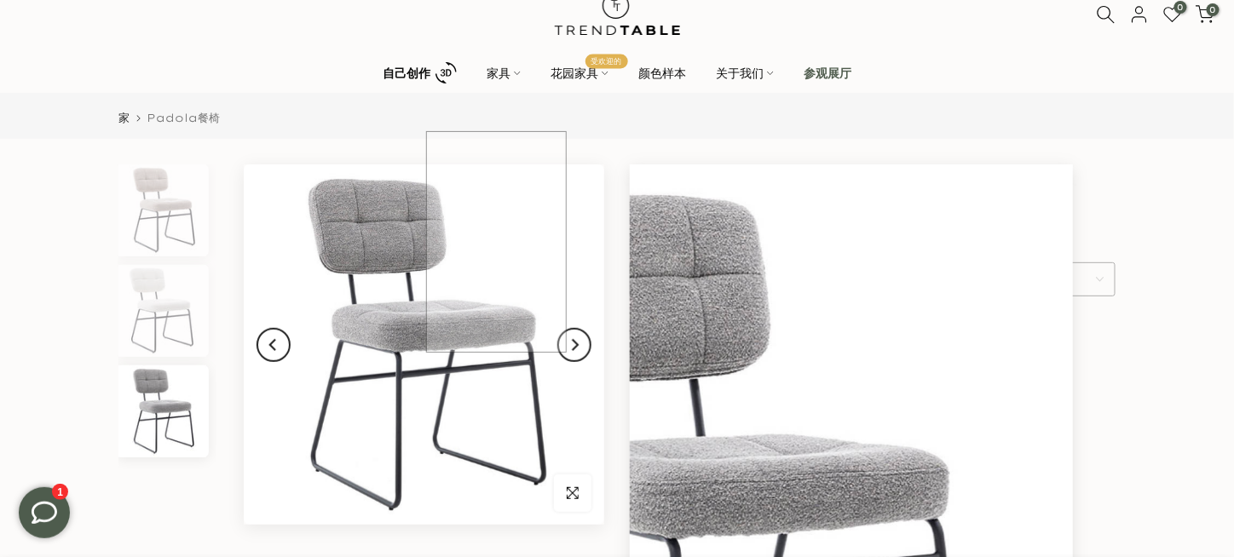
click at [496, 242] on img at bounding box center [424, 344] width 361 height 361
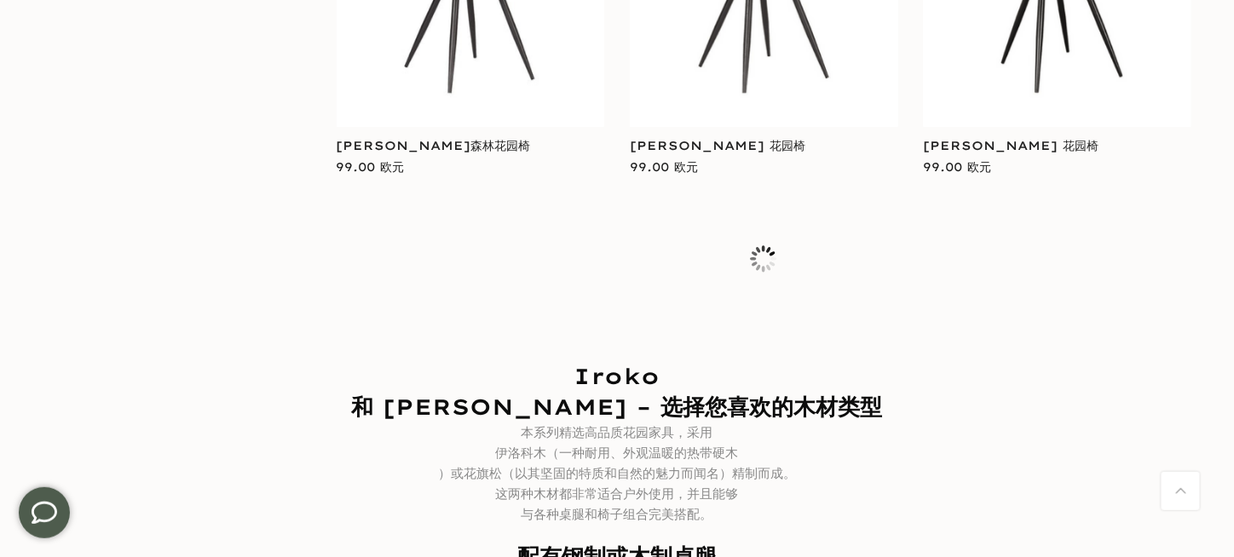
scroll to position [8731, 0]
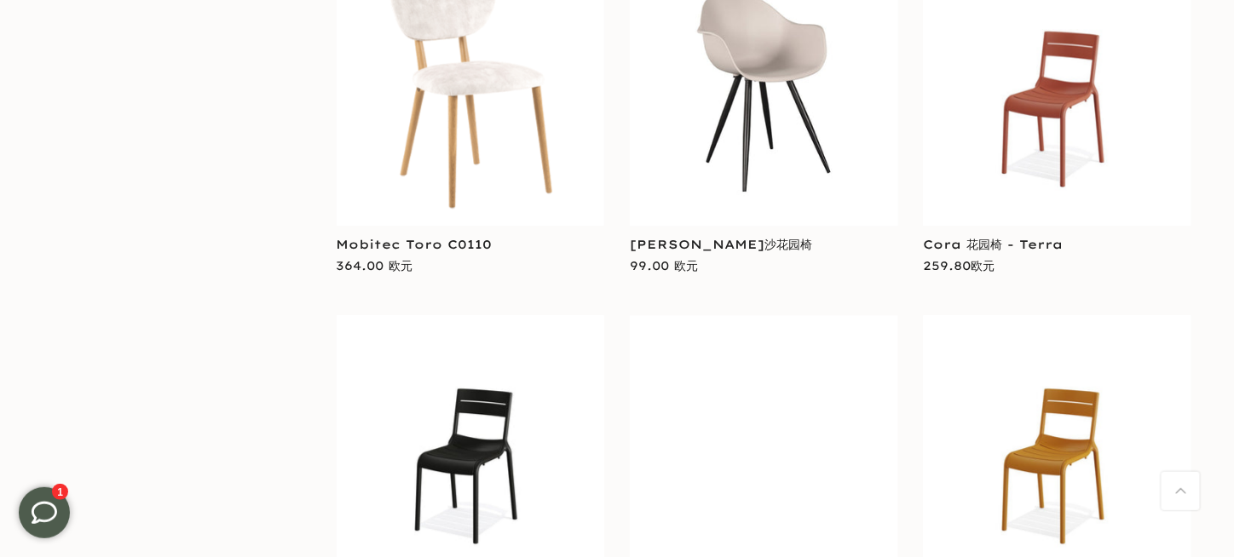
scroll to position [10436, 0]
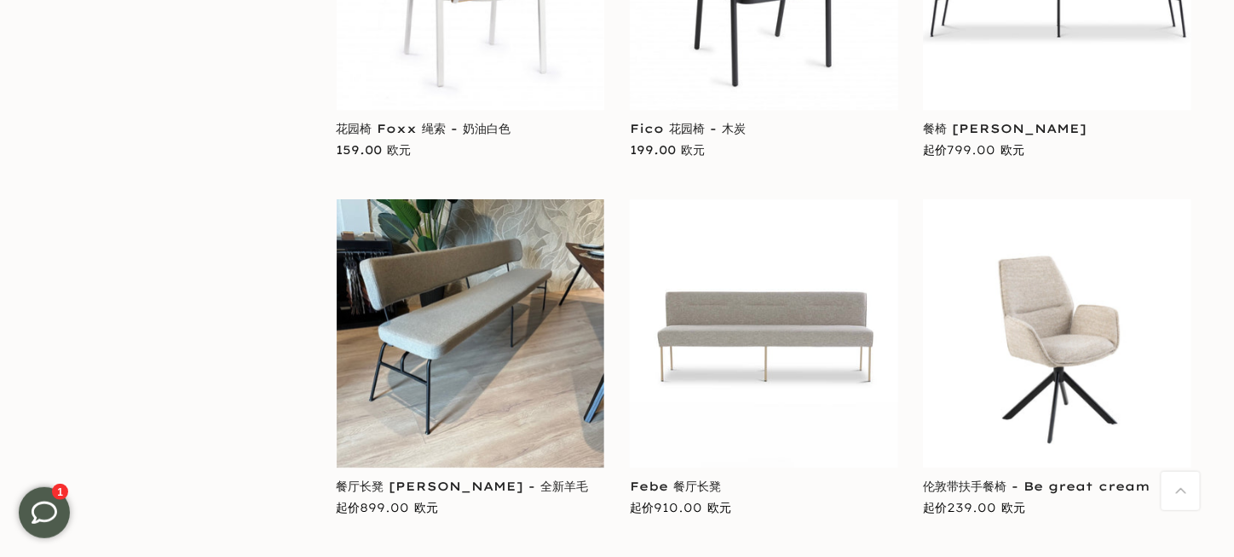
scroll to position [14271, 0]
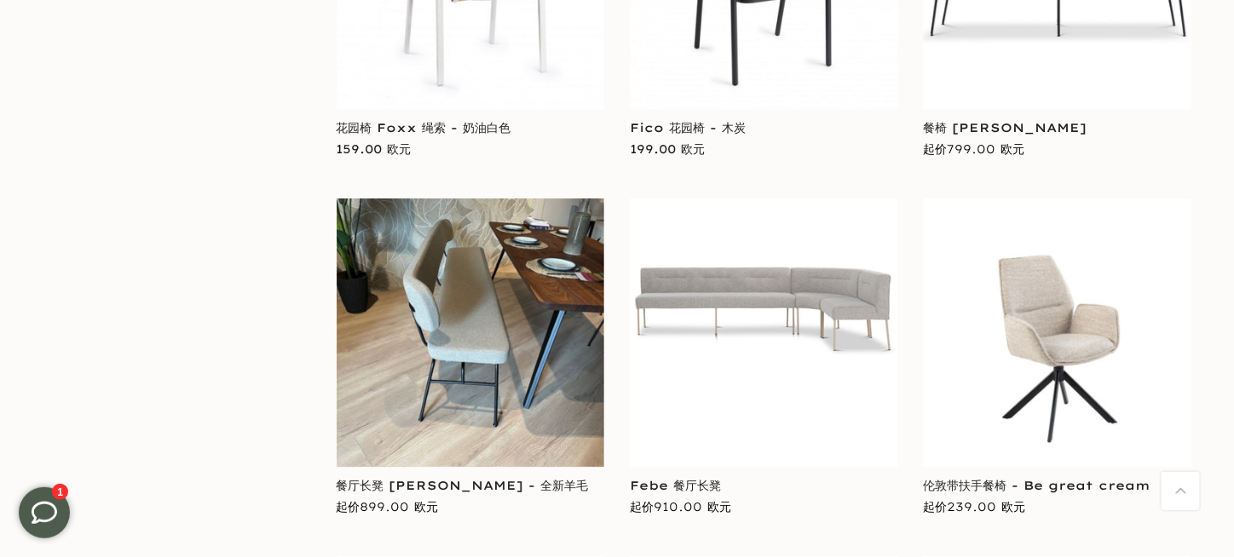
click at [494, 199] on img at bounding box center [471, 333] width 268 height 268
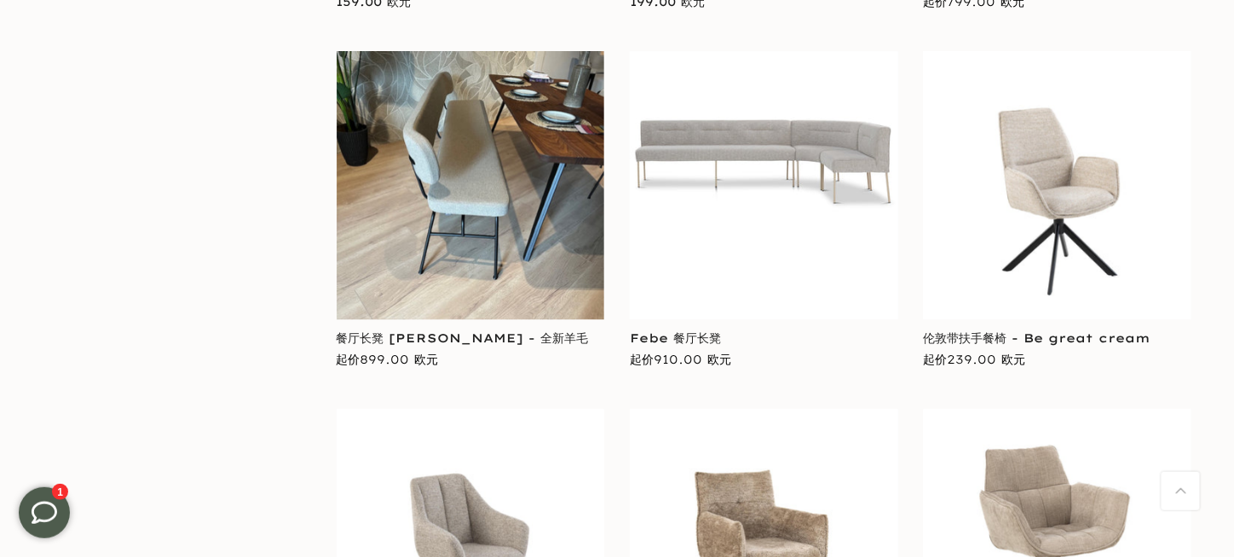
scroll to position [14441, 0]
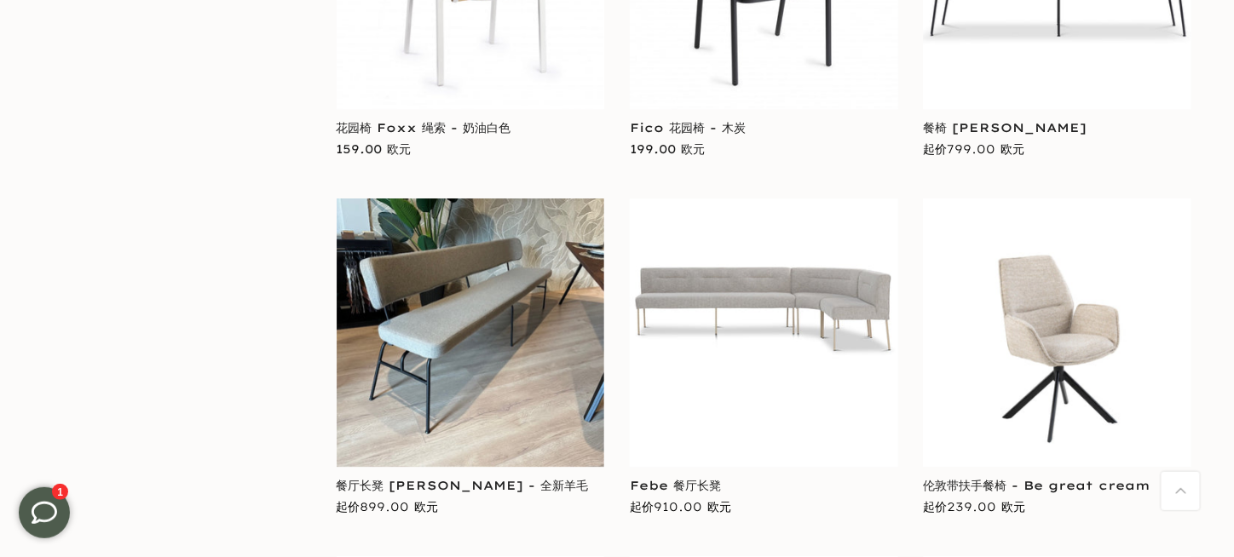
scroll to position [14492, 0]
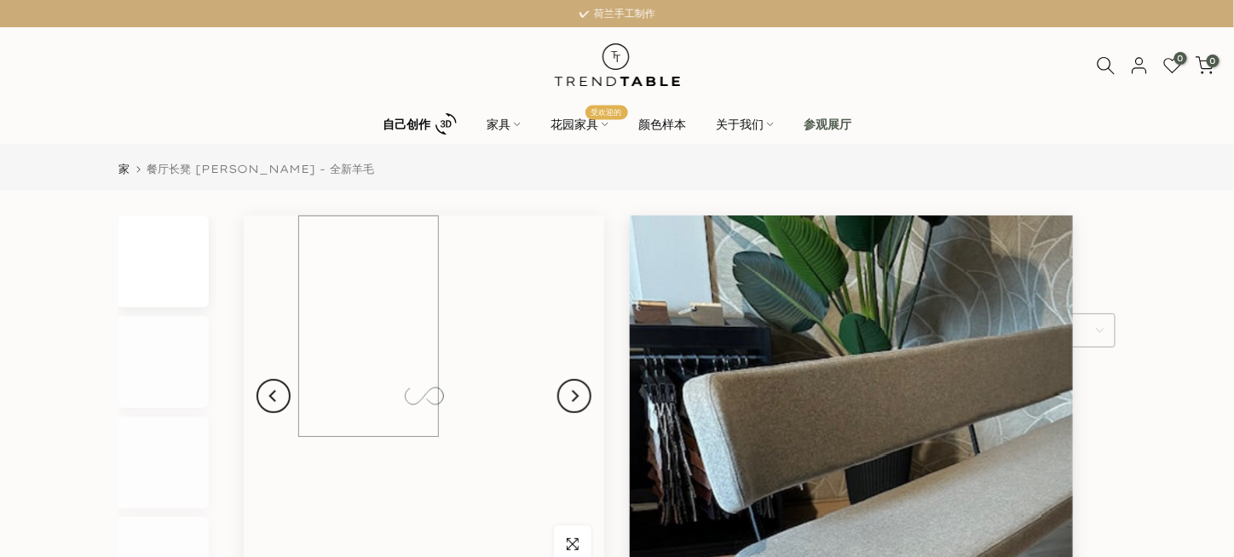
scroll to position [170, 0]
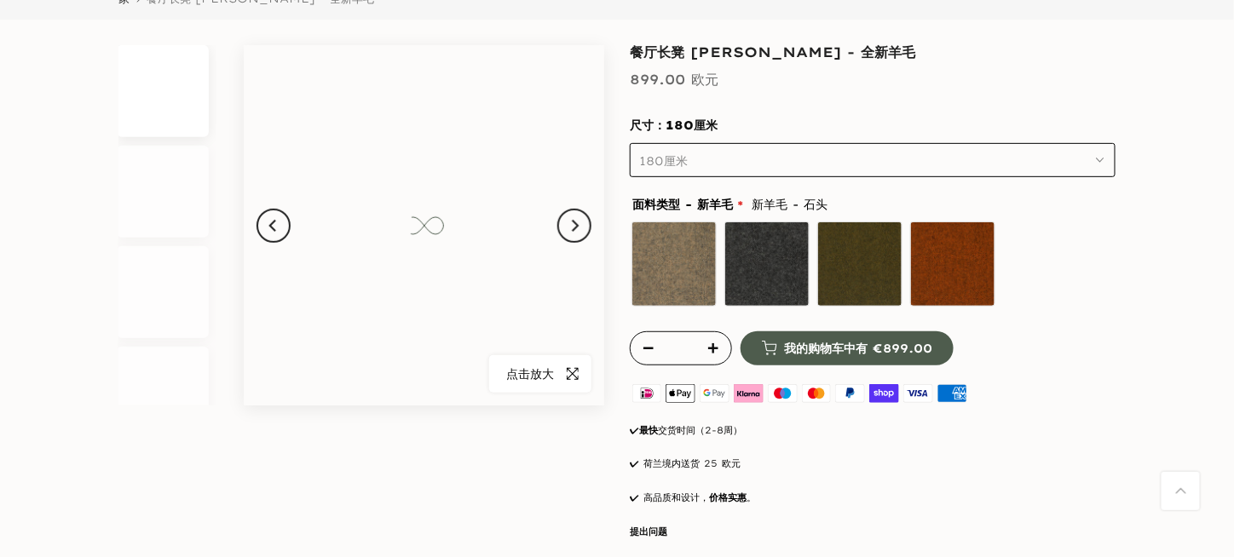
click at [591, 366] on span "button" at bounding box center [573, 374] width 38 height 38
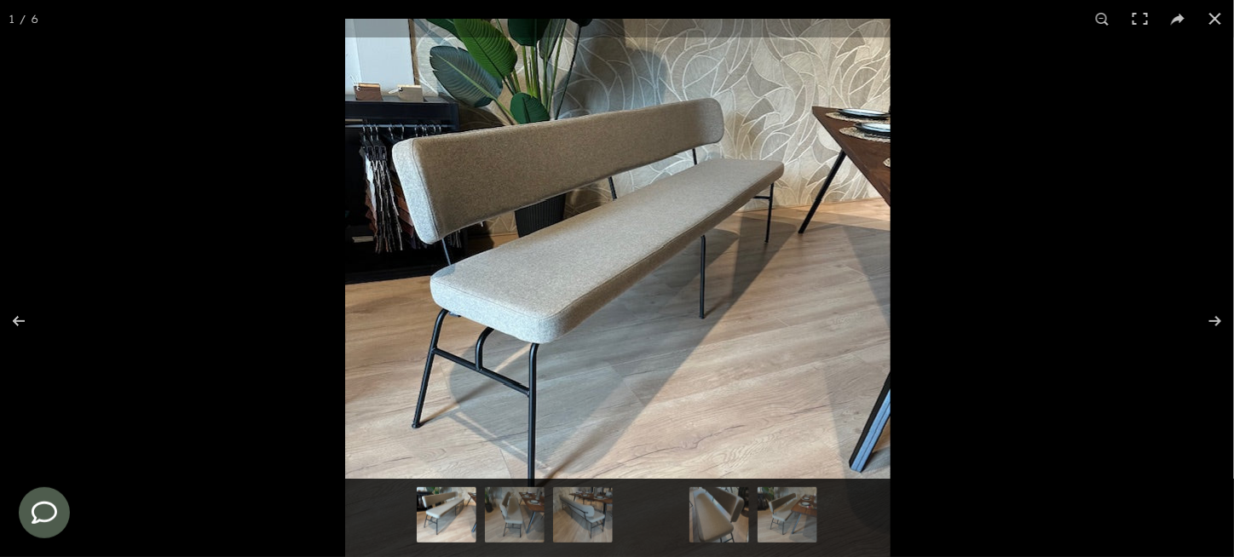
scroll to position [0, 0]
click at [1215, 16] on button at bounding box center [1216, 19] width 38 height 38
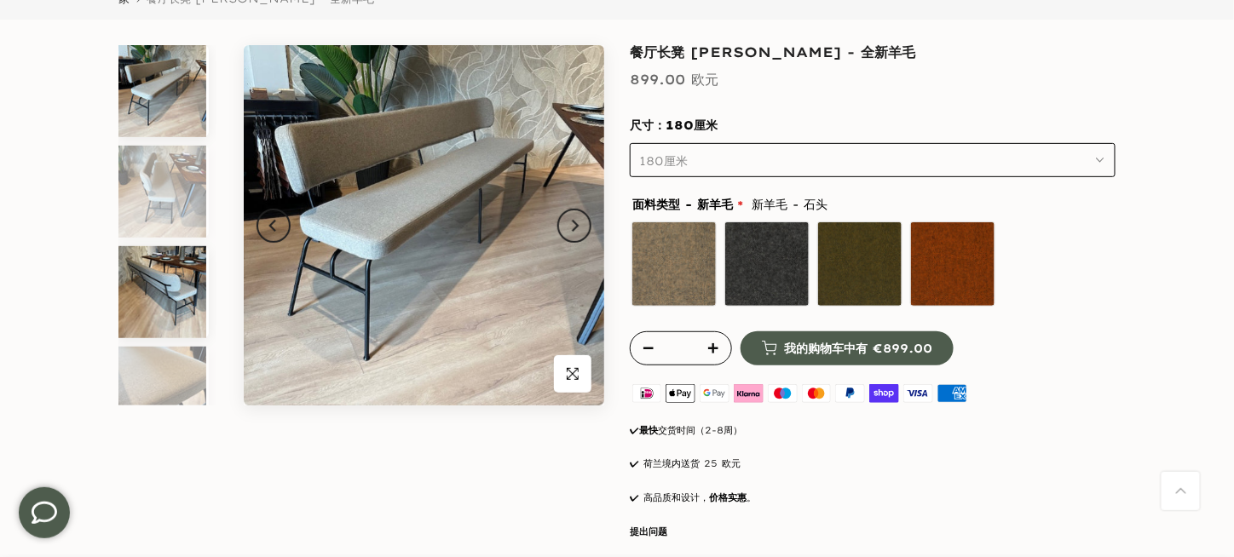
click at [206, 293] on img at bounding box center [162, 292] width 88 height 92
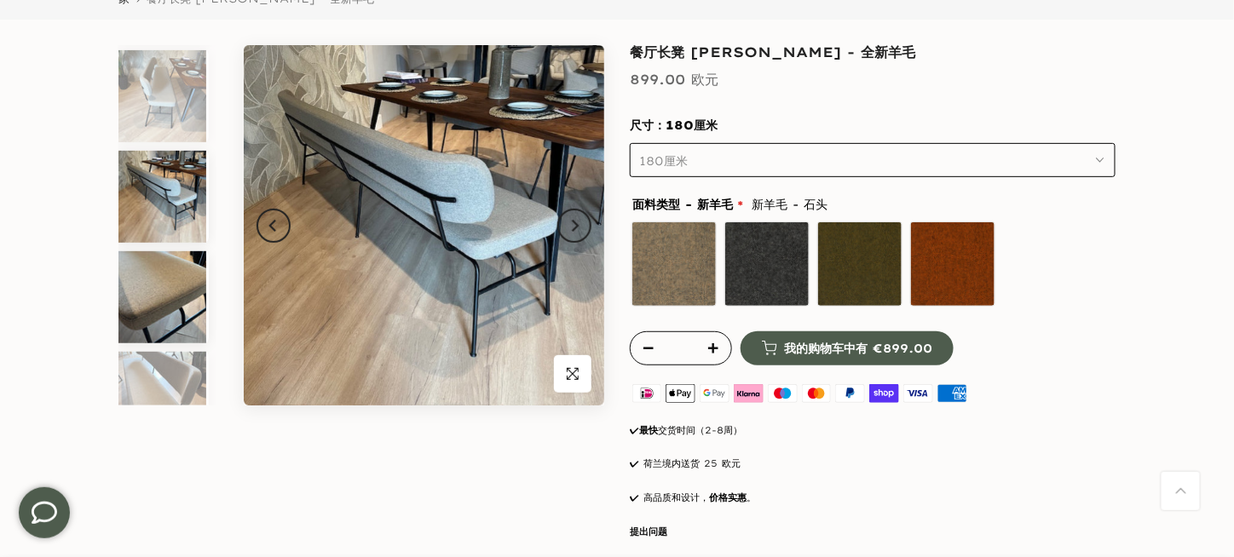
scroll to position [116, 0]
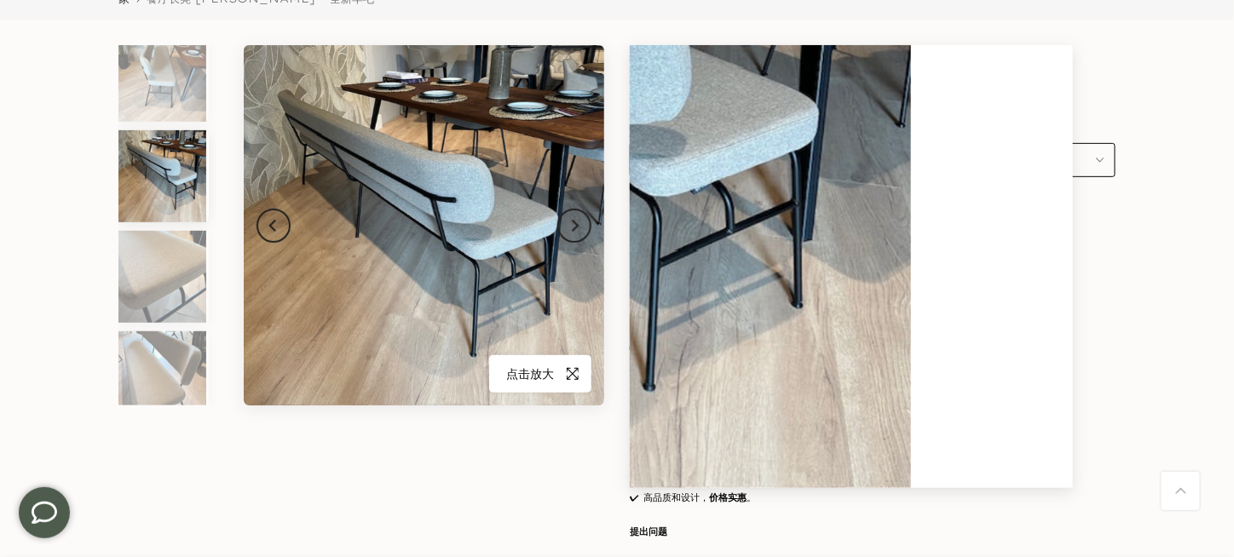
click at [579, 381] on icon "button" at bounding box center [573, 374] width 12 height 14
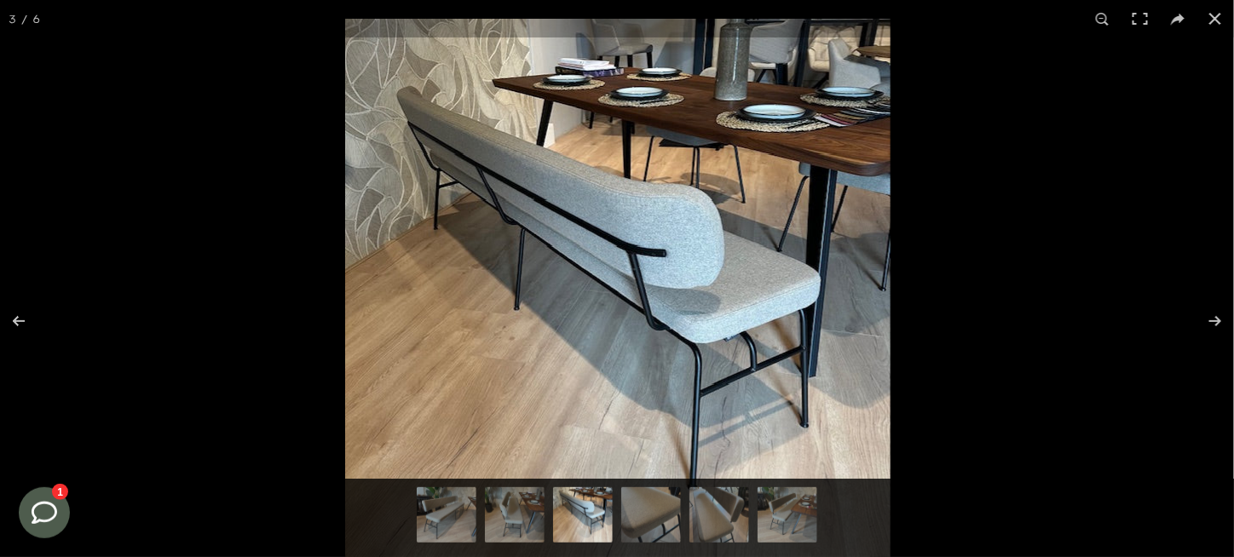
click at [1153, 150] on div at bounding box center [962, 297] width 1234 height 557
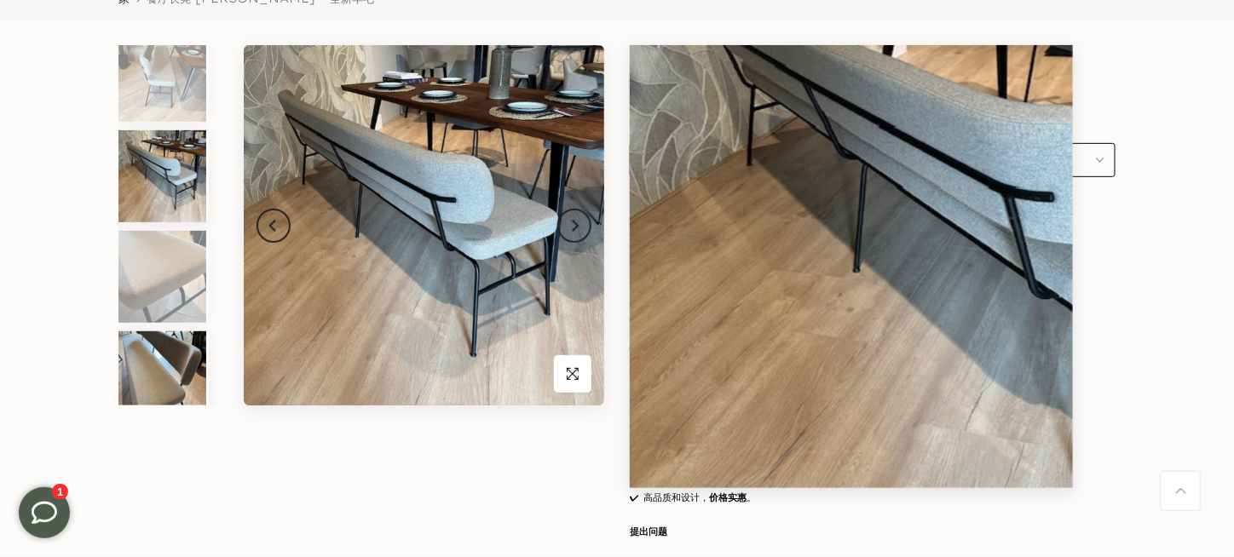
click at [205, 374] on img at bounding box center [162, 378] width 88 height 92
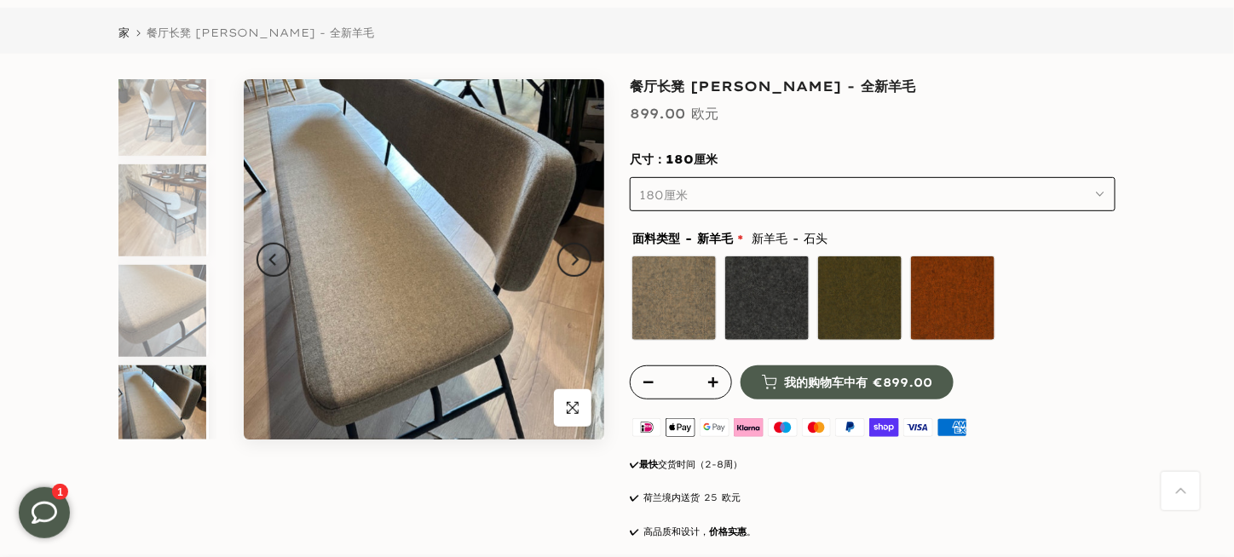
scroll to position [234, 0]
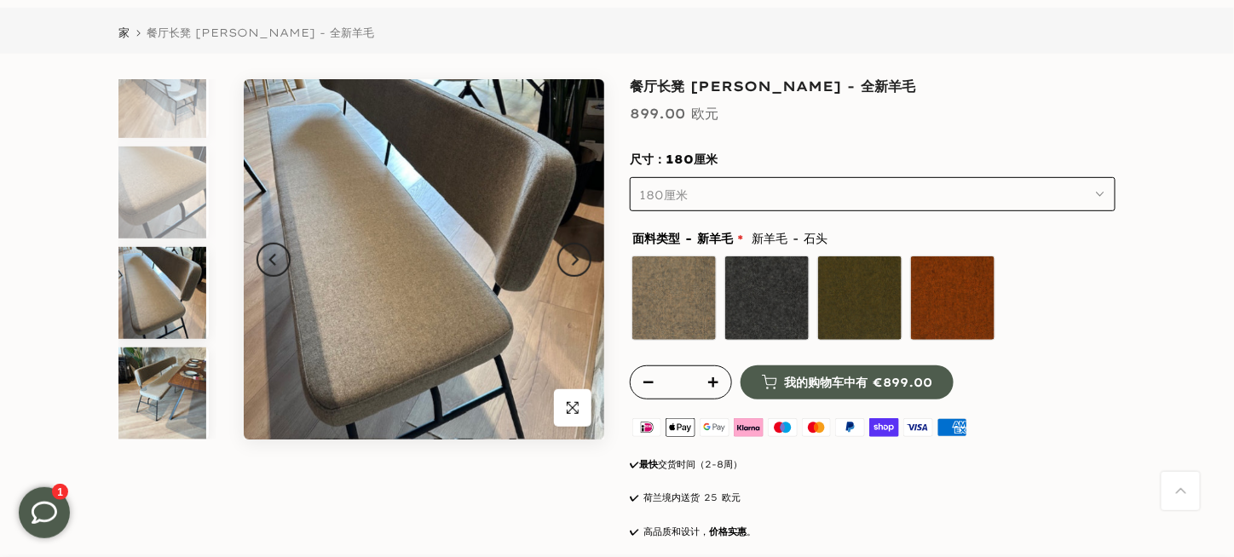
click at [206, 366] on img at bounding box center [162, 394] width 88 height 92
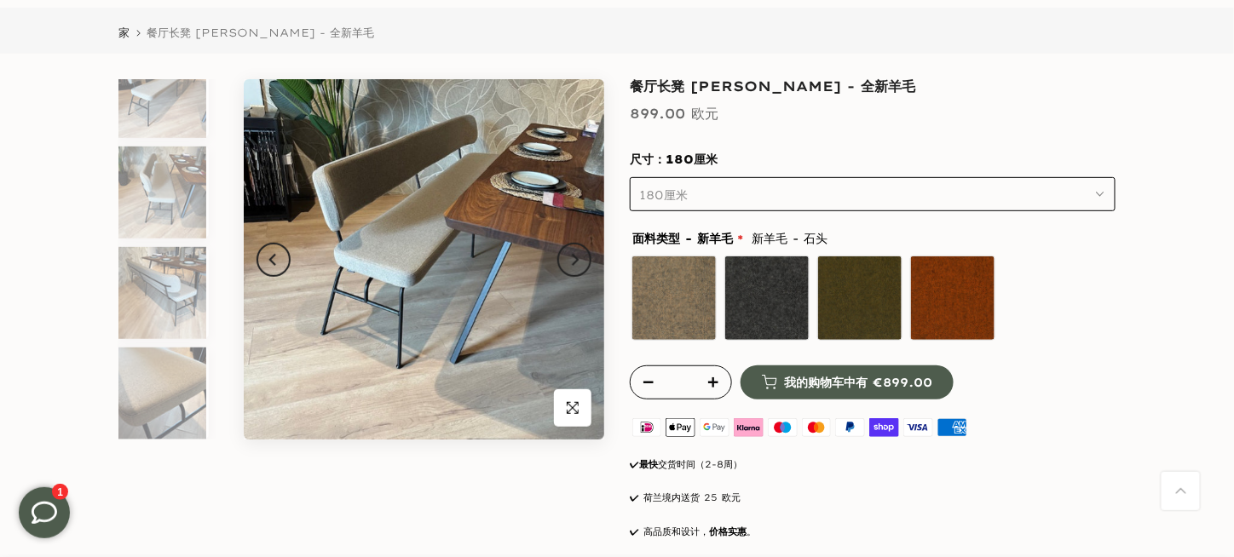
scroll to position [0, 0]
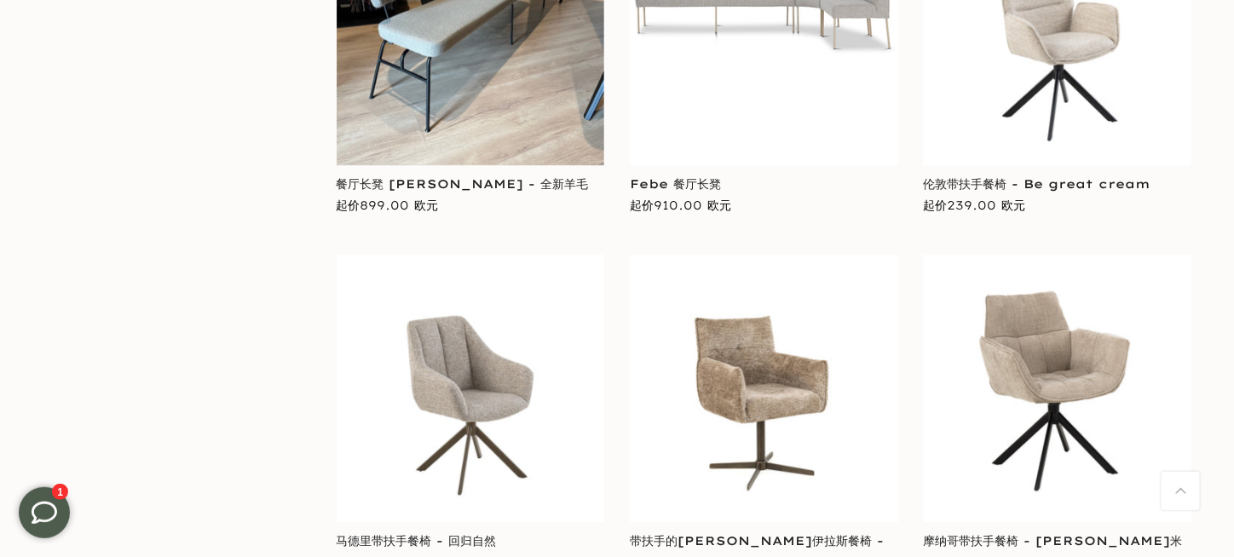
scroll to position [14577, 0]
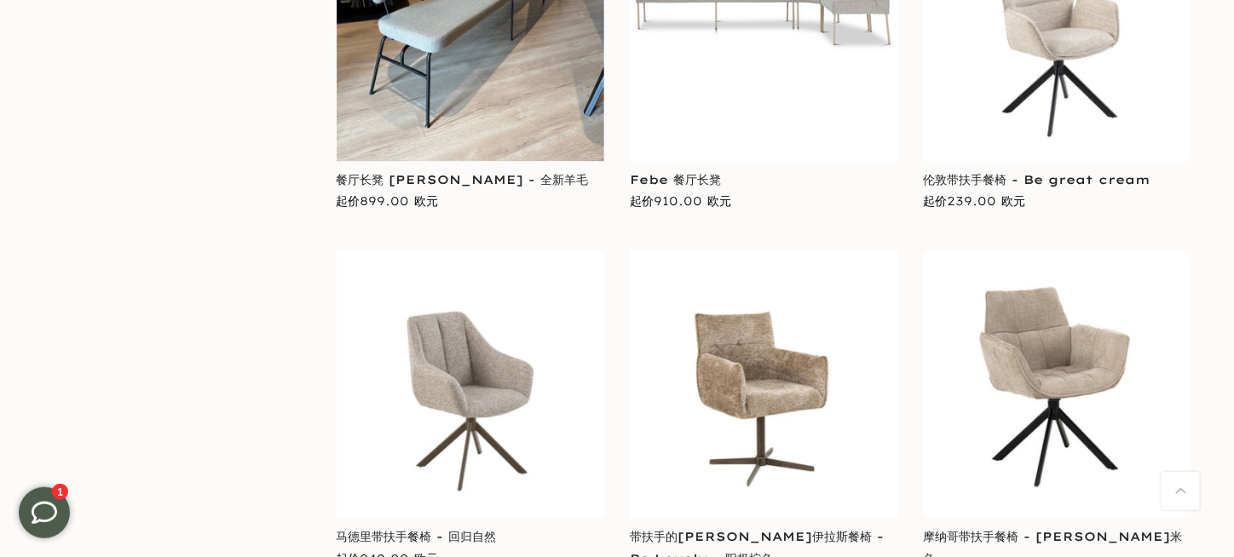
click at [468, 251] on img at bounding box center [471, 385] width 268 height 268
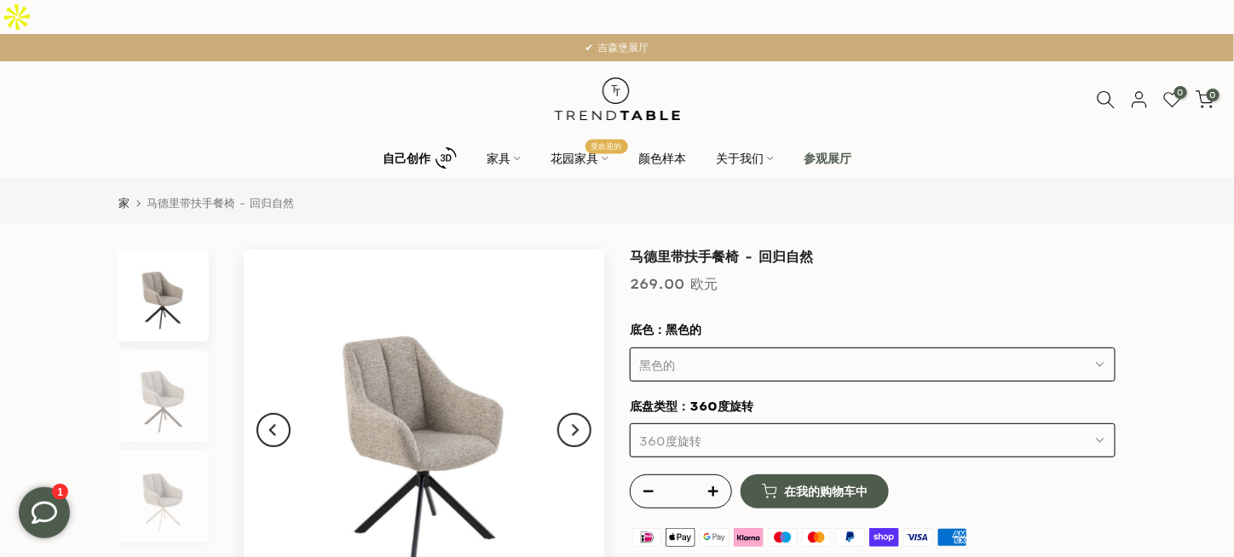
click at [206, 268] on img at bounding box center [162, 296] width 88 height 92
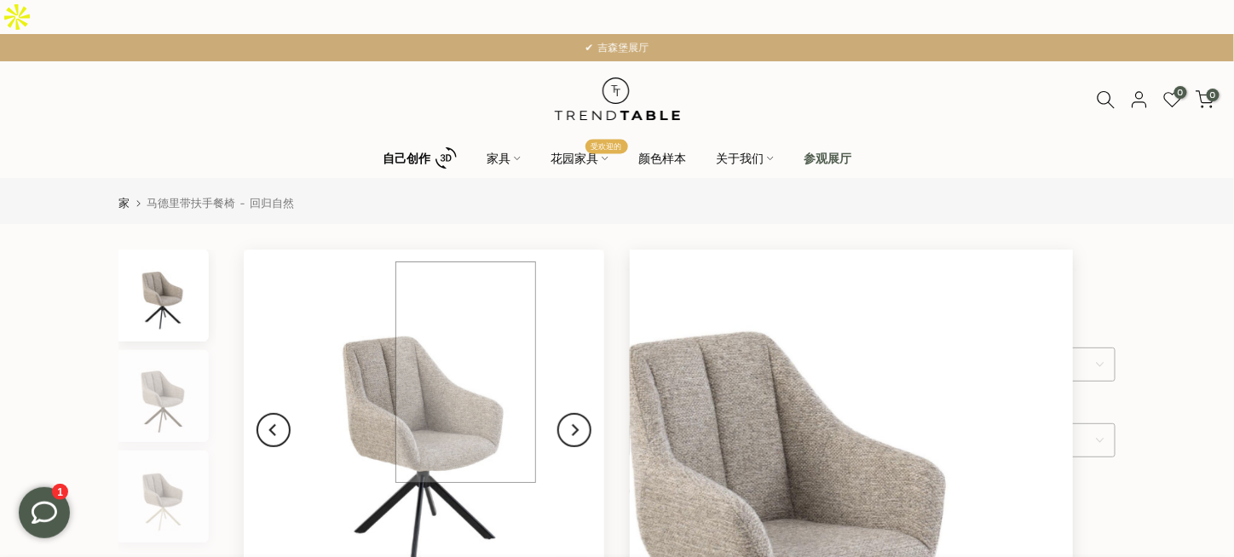
click at [465, 372] on img at bounding box center [424, 430] width 361 height 361
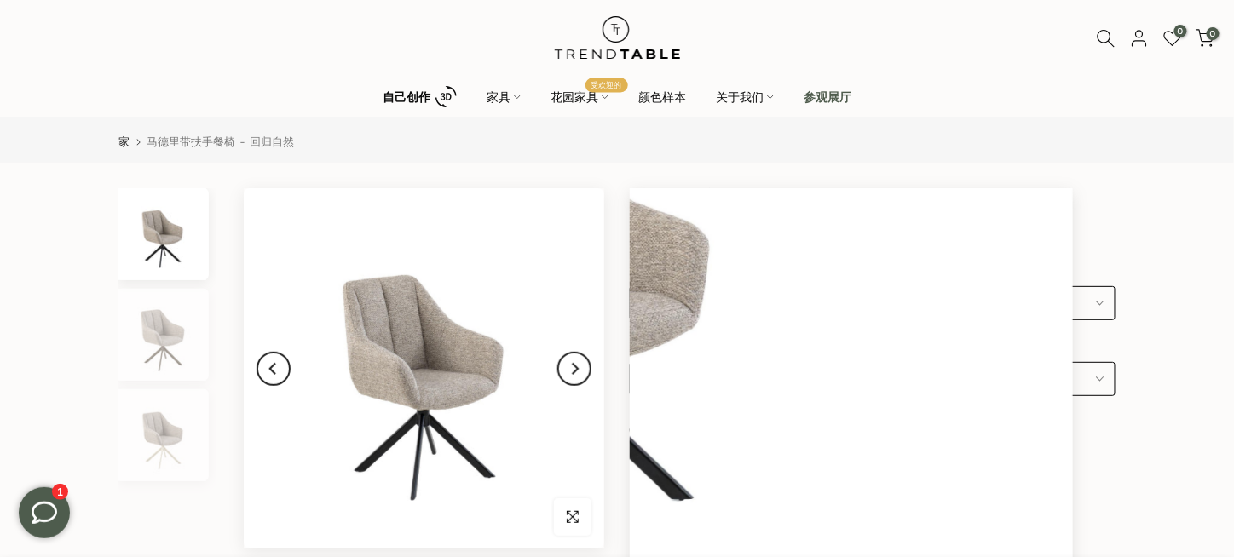
scroll to position [85, 0]
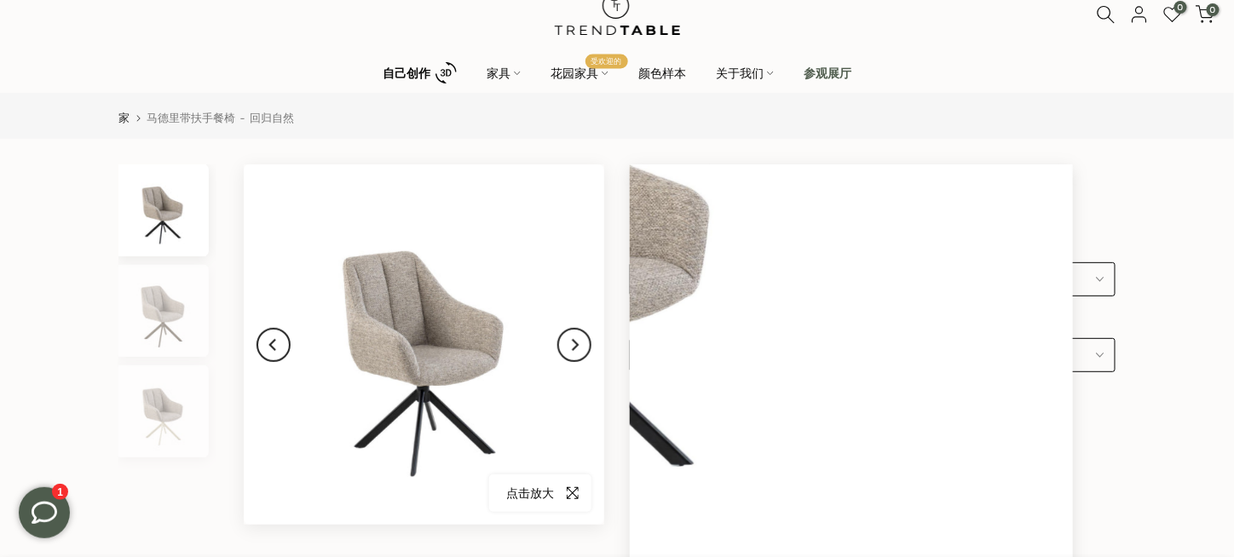
click at [579, 487] on icon "button" at bounding box center [573, 494] width 12 height 14
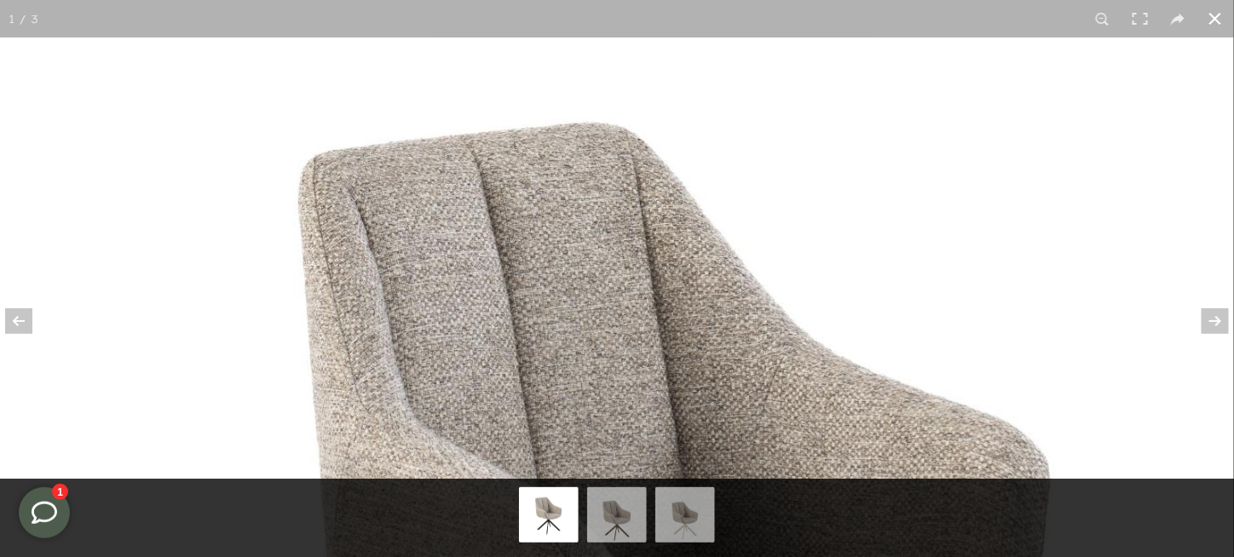
click at [1215, 20] on button at bounding box center [1216, 19] width 38 height 38
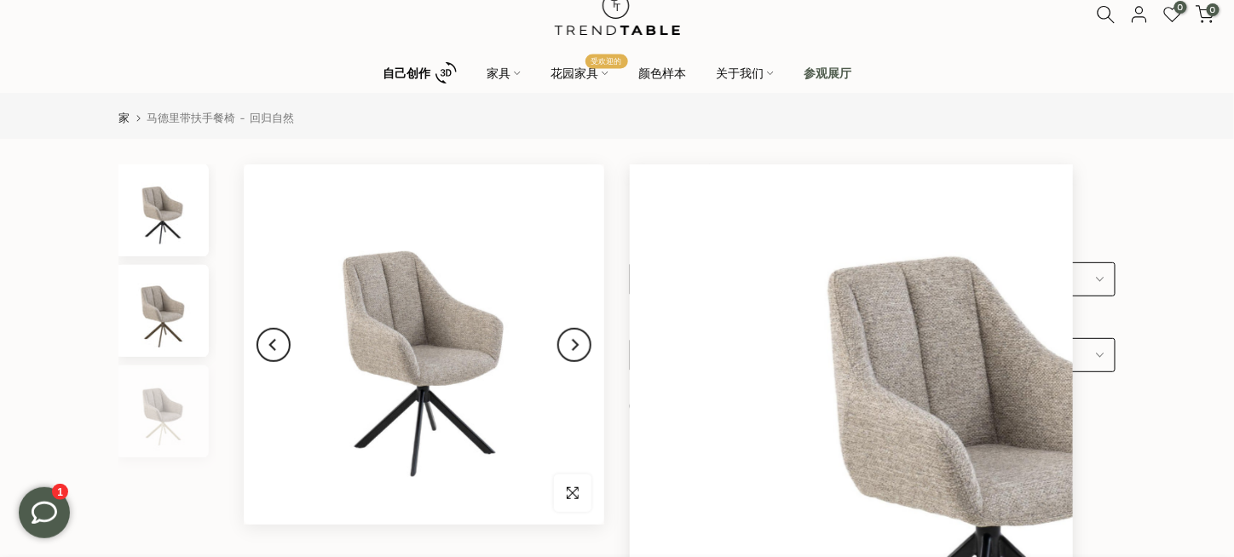
click at [183, 280] on img at bounding box center [162, 311] width 88 height 92
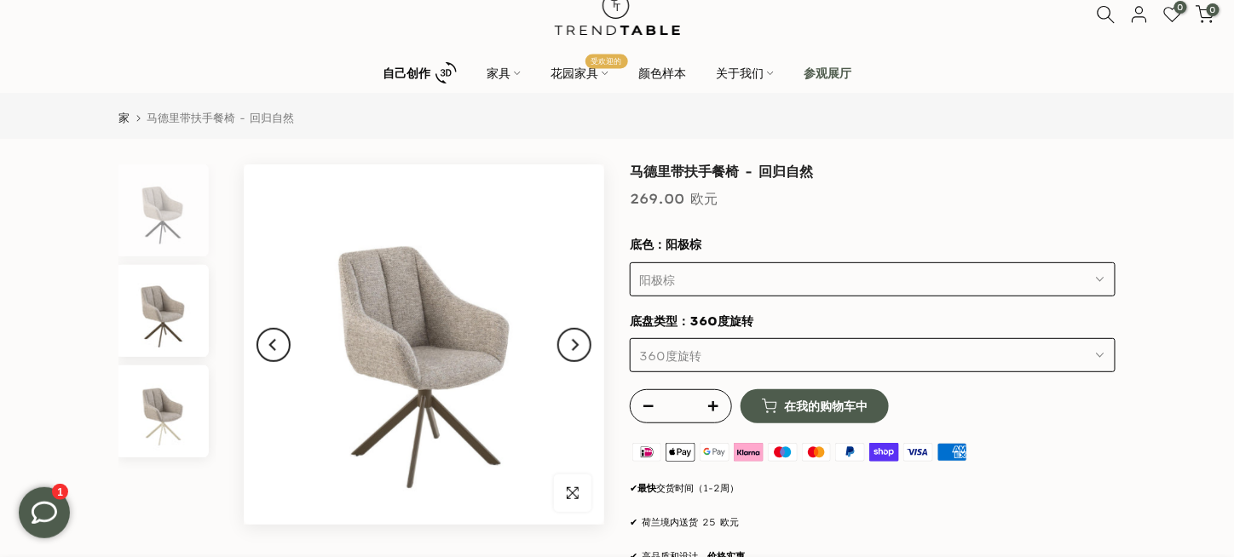
click at [206, 377] on img at bounding box center [162, 412] width 88 height 92
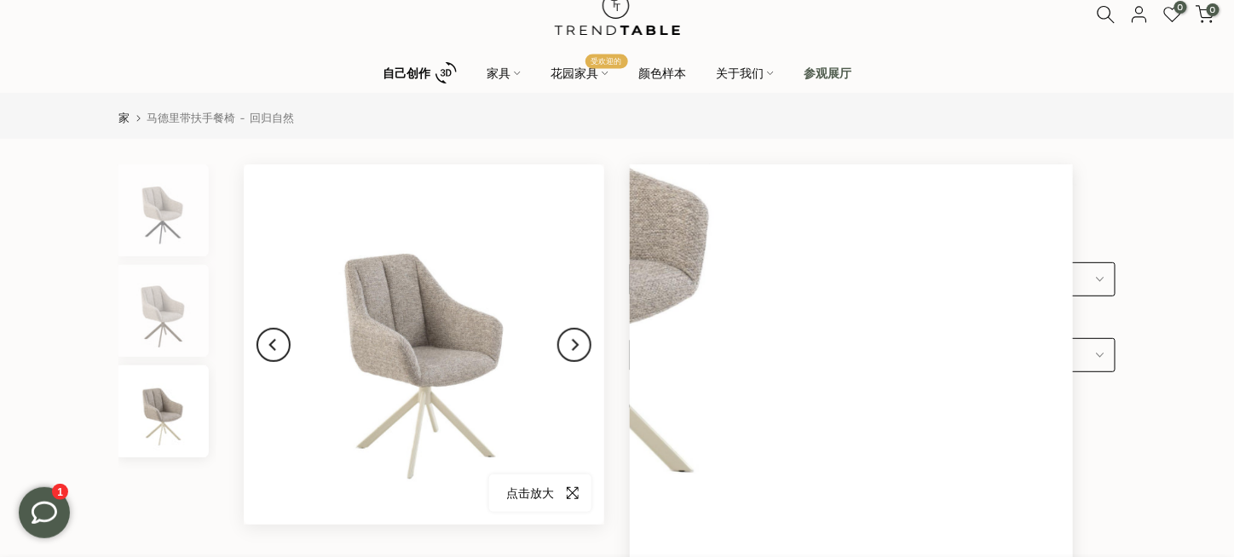
click at [591, 475] on span "button" at bounding box center [573, 494] width 38 height 38
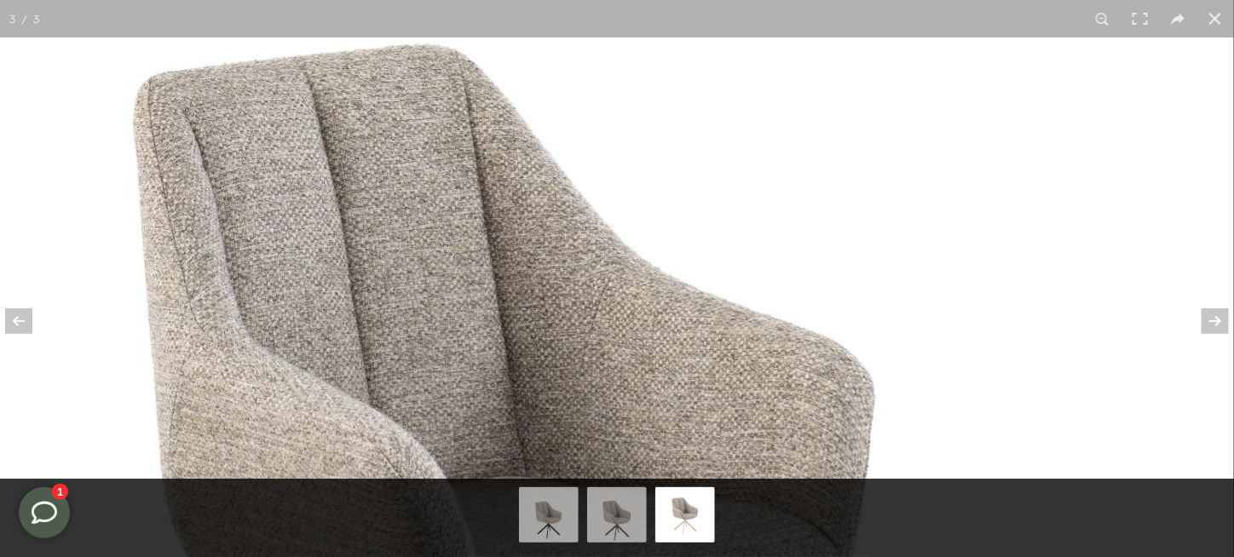
click at [1030, 274] on img at bounding box center [504, 469] width 1689 height 1689
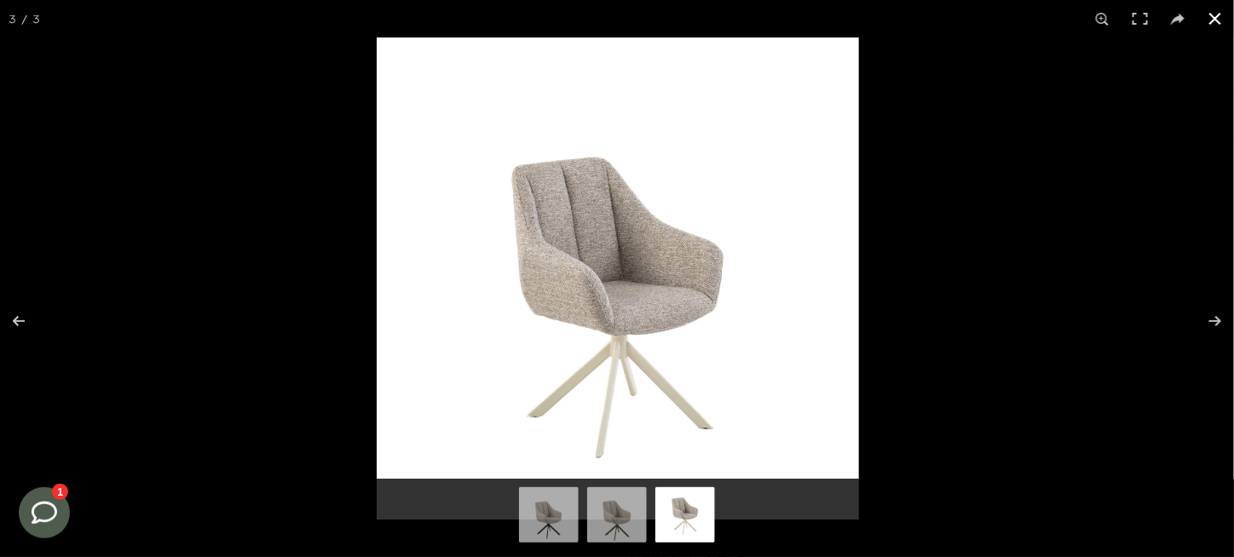
click at [1218, 17] on button at bounding box center [1216, 19] width 38 height 38
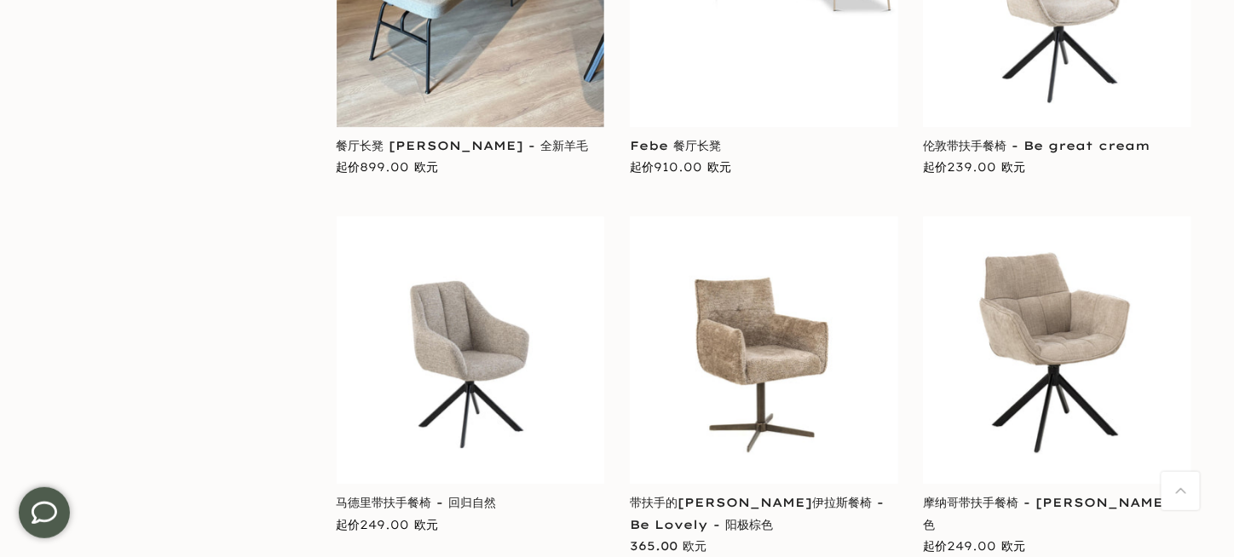
click at [745, 251] on img at bounding box center [764, 350] width 268 height 268
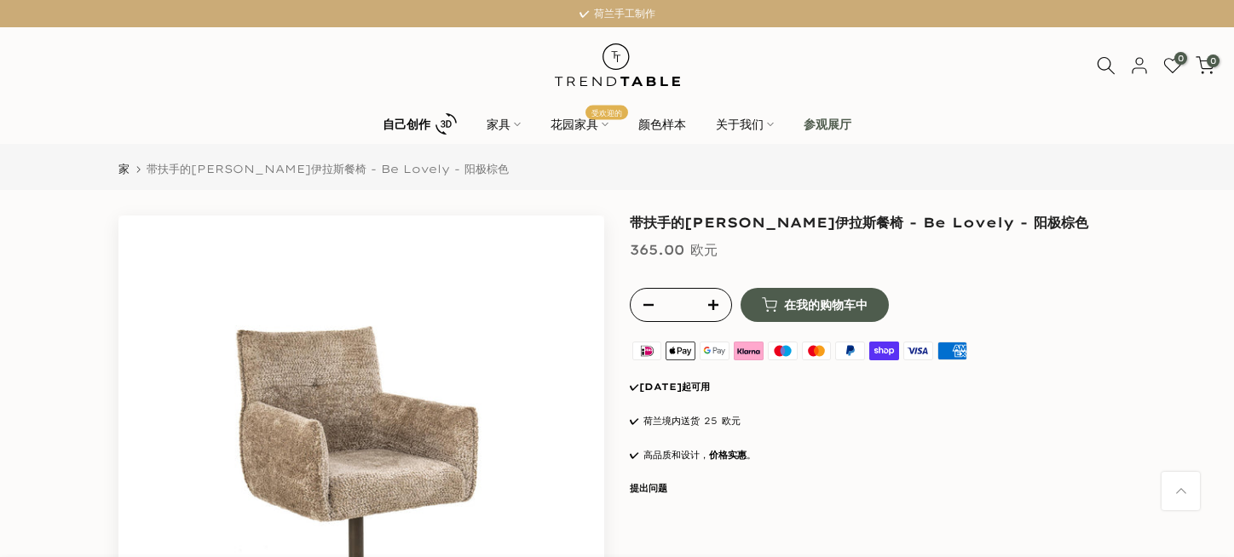
scroll to position [170, 0]
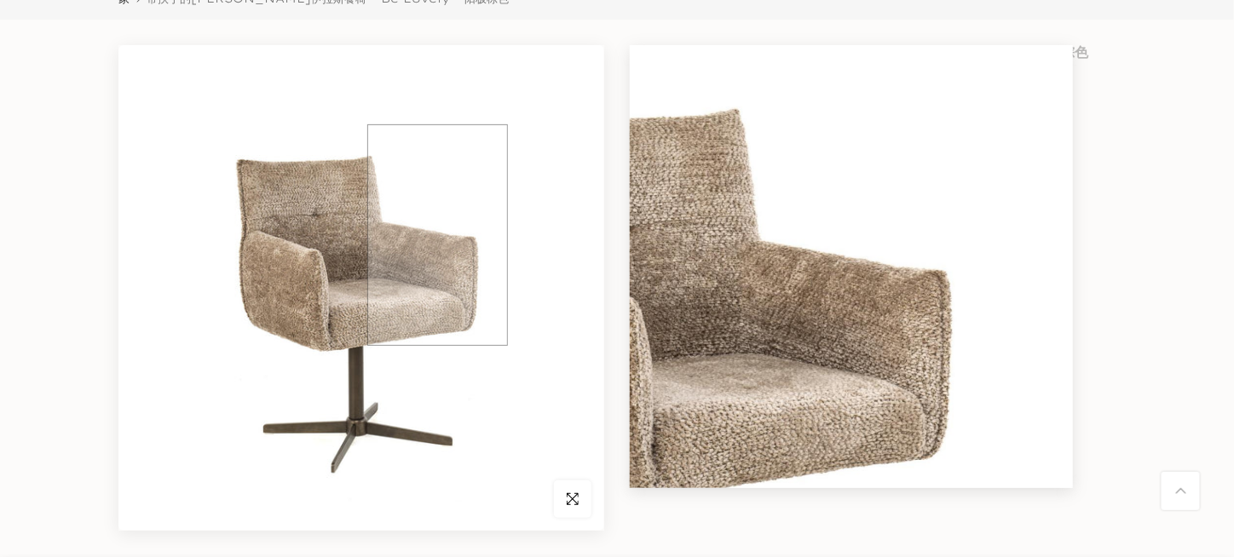
click at [437, 235] on img at bounding box center [361, 288] width 486 height 486
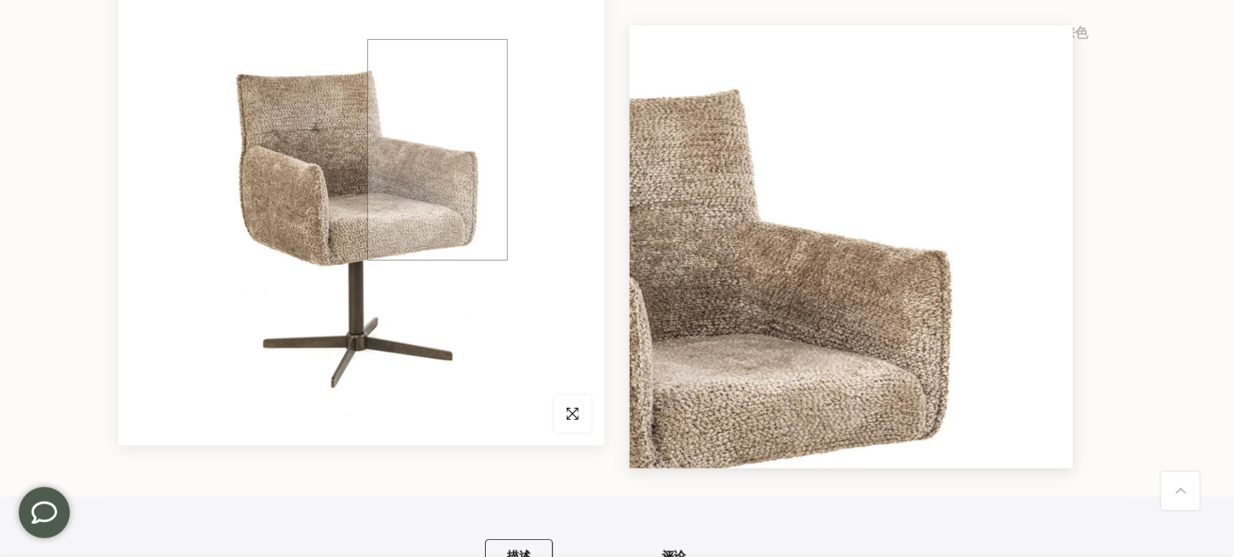
scroll to position [0, 0]
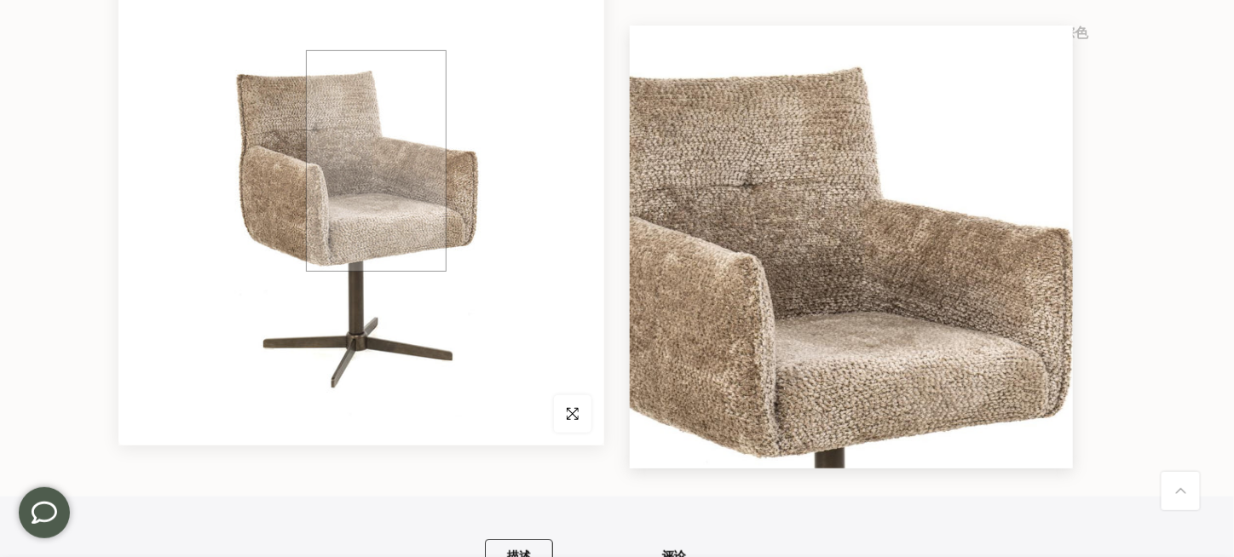
click at [376, 161] on img at bounding box center [361, 203] width 486 height 486
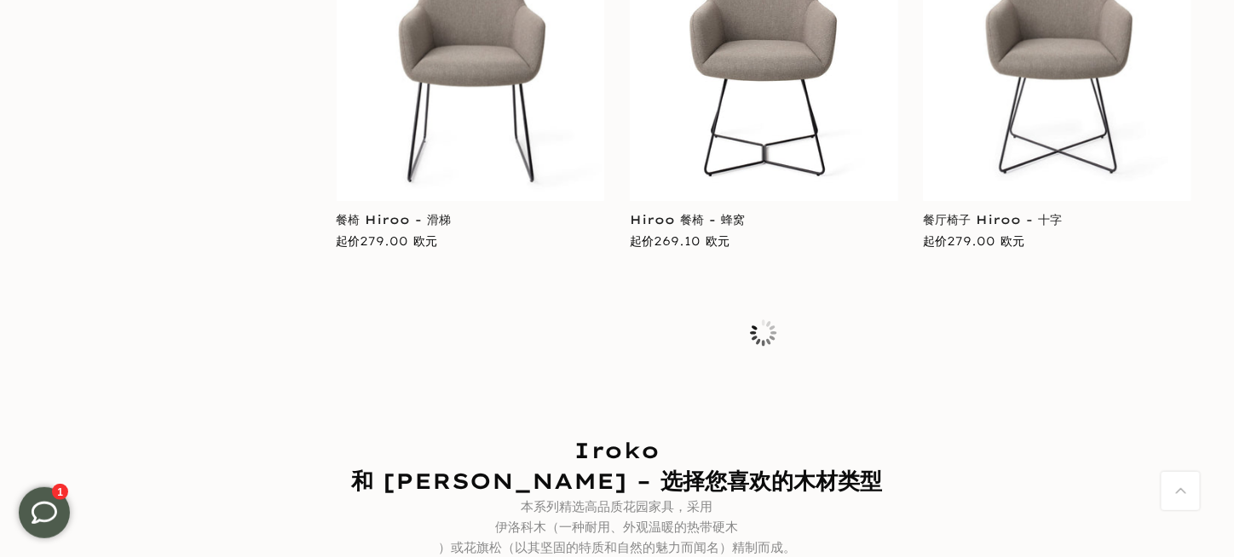
scroll to position [17443, 0]
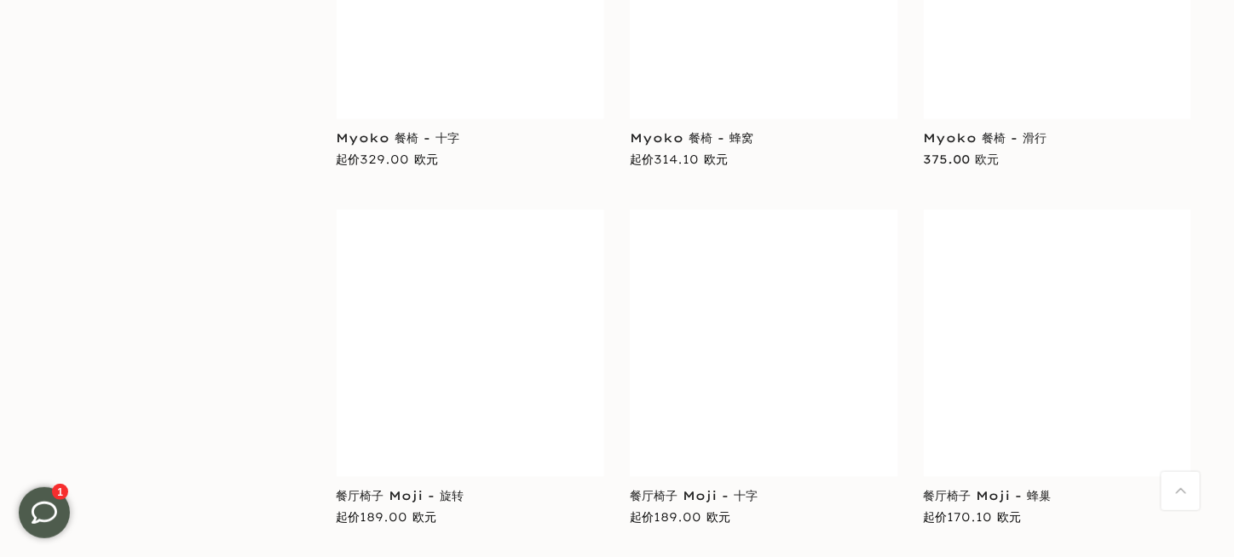
scroll to position [20000, 0]
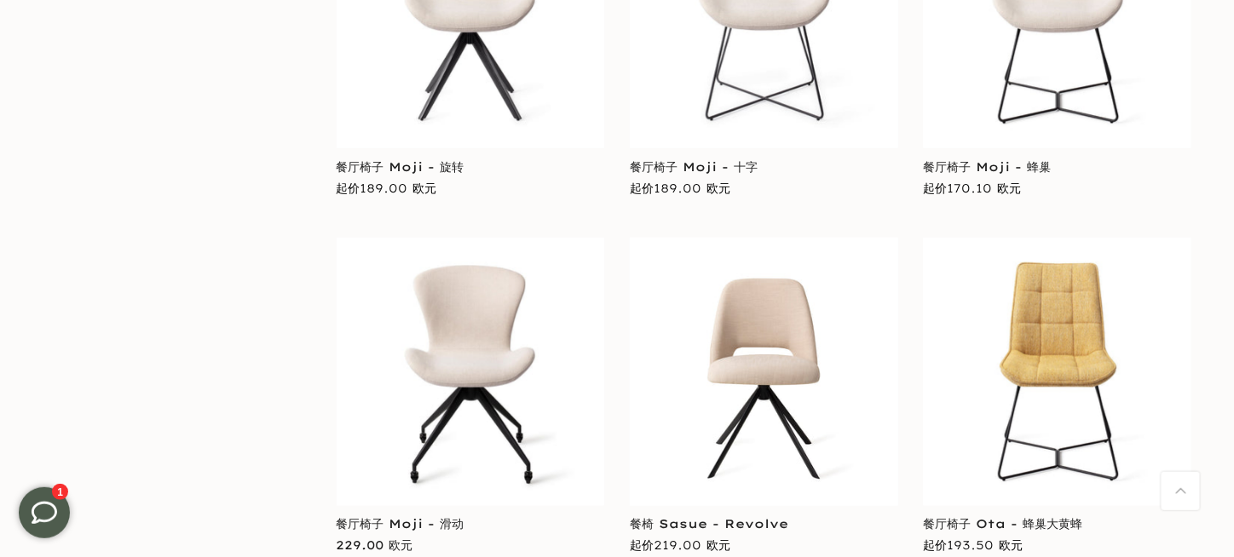
scroll to position [20341, 0]
